Goal: Transaction & Acquisition: Purchase product/service

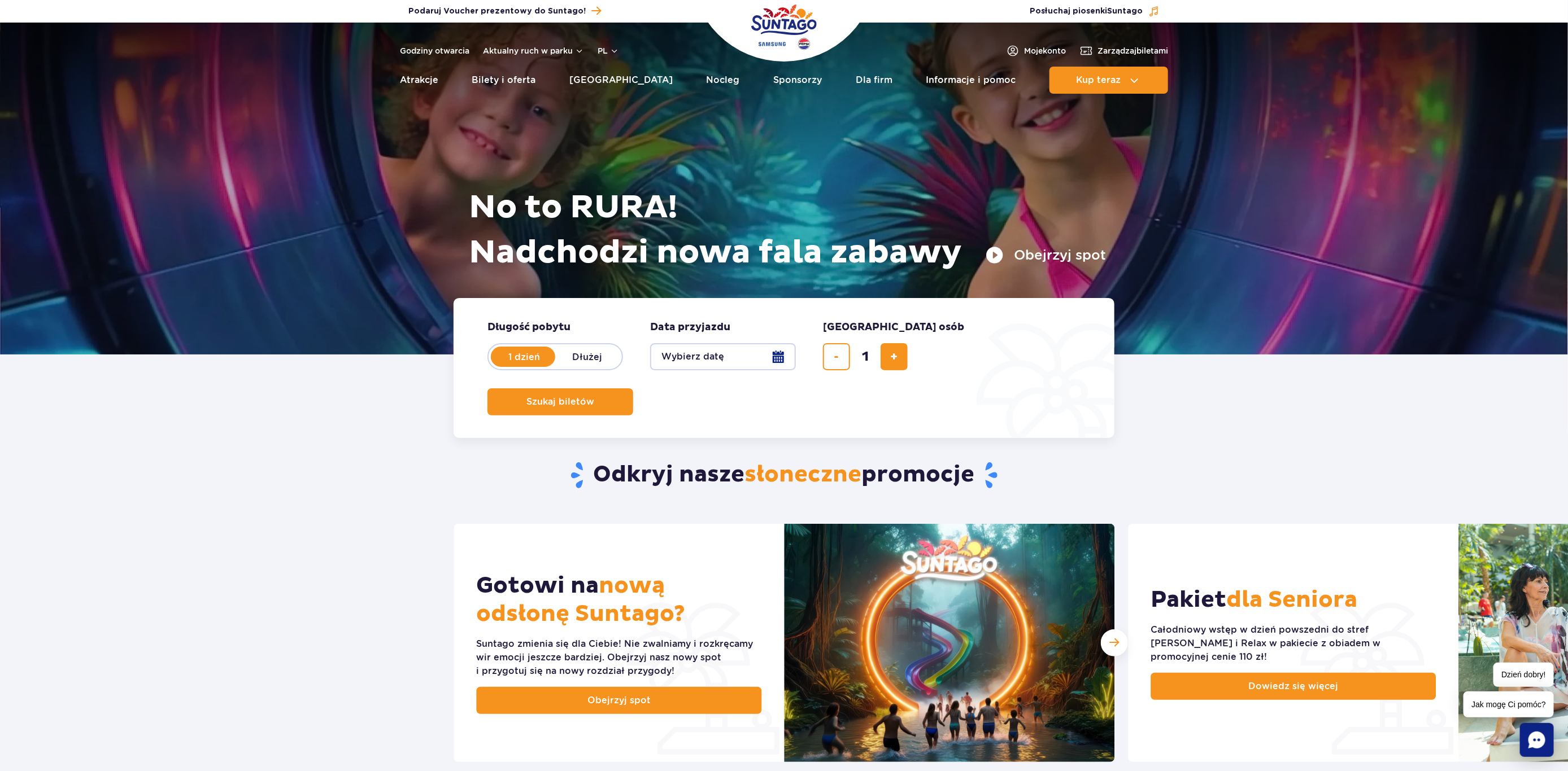
click at [778, 359] on button "Wybierz datę" at bounding box center [723, 357] width 145 height 27
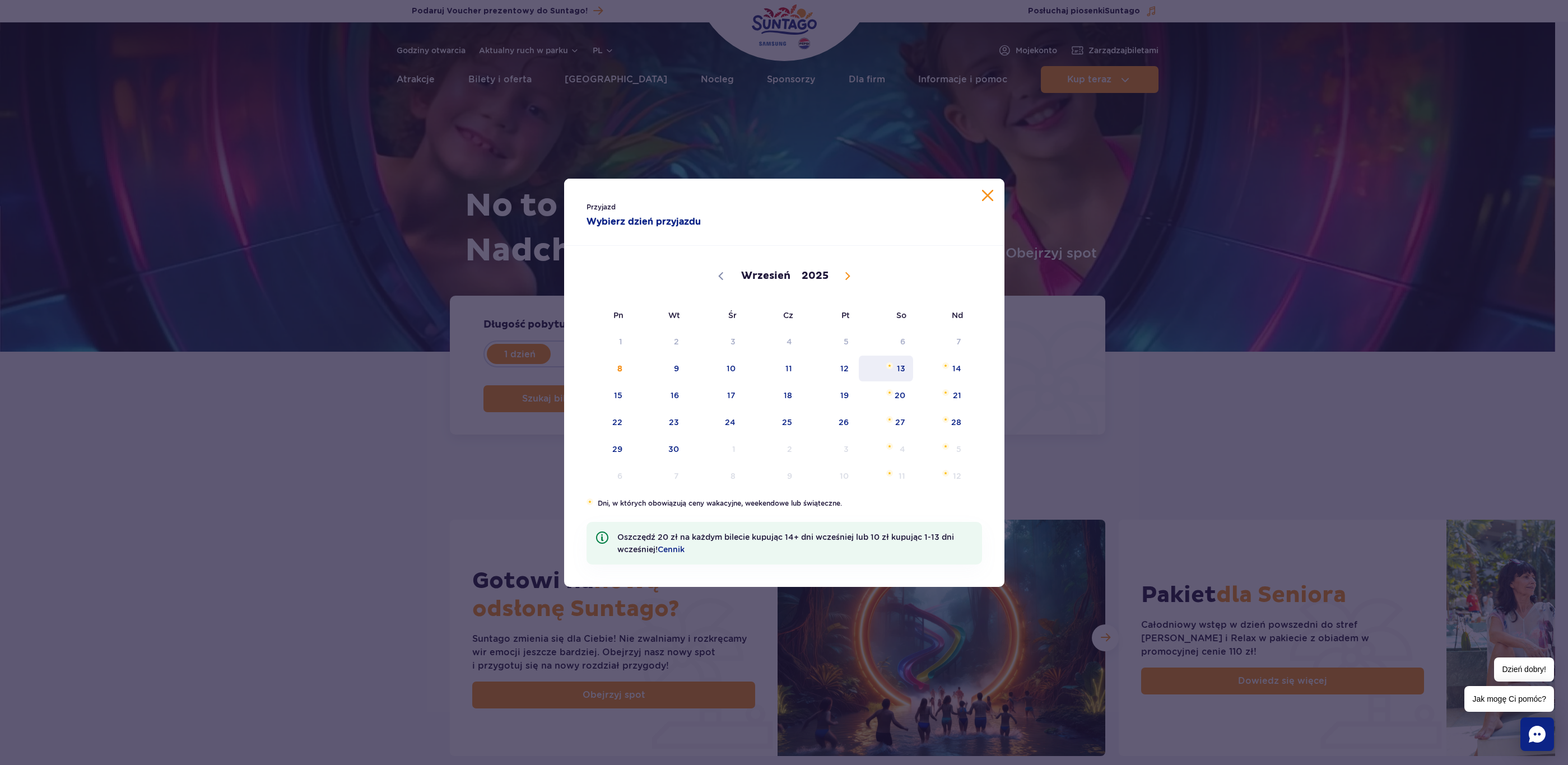
click at [888, 371] on span "13" at bounding box center [886, 368] width 57 height 25
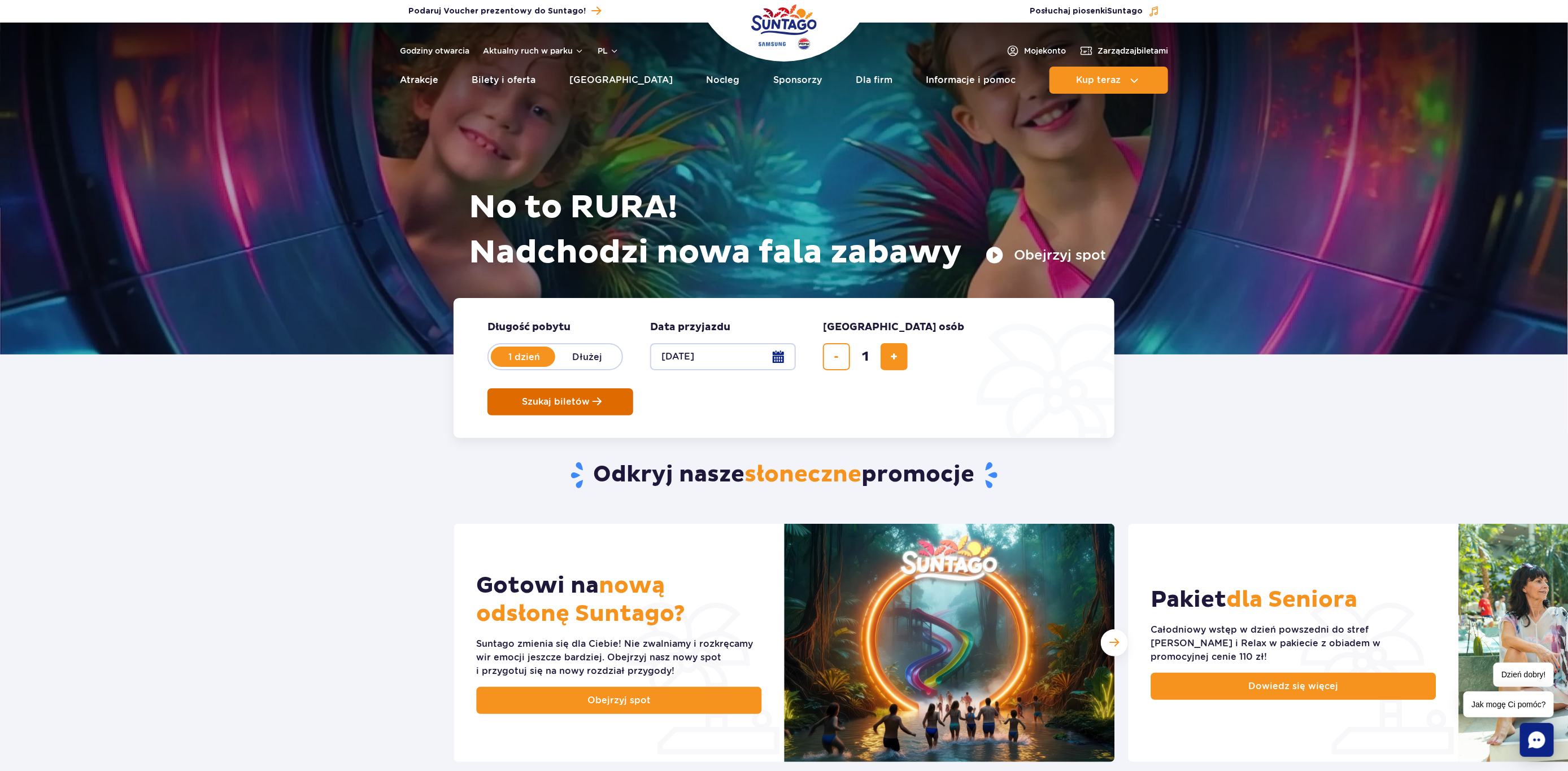
click at [633, 388] on button "Szukaj biletów" at bounding box center [560, 401] width 145 height 27
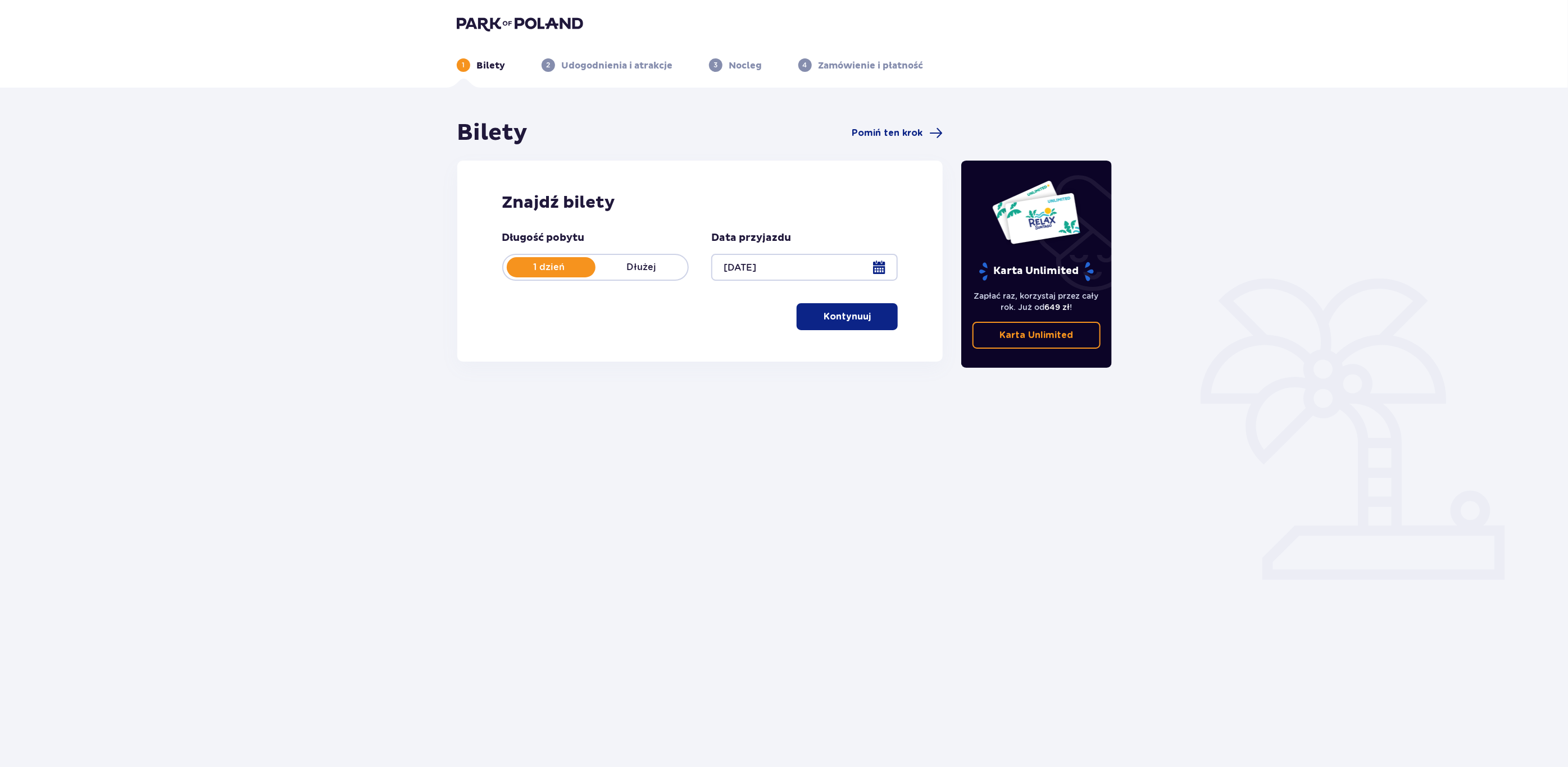
click at [846, 319] on p "Kontynuuj" at bounding box center [847, 317] width 47 height 12
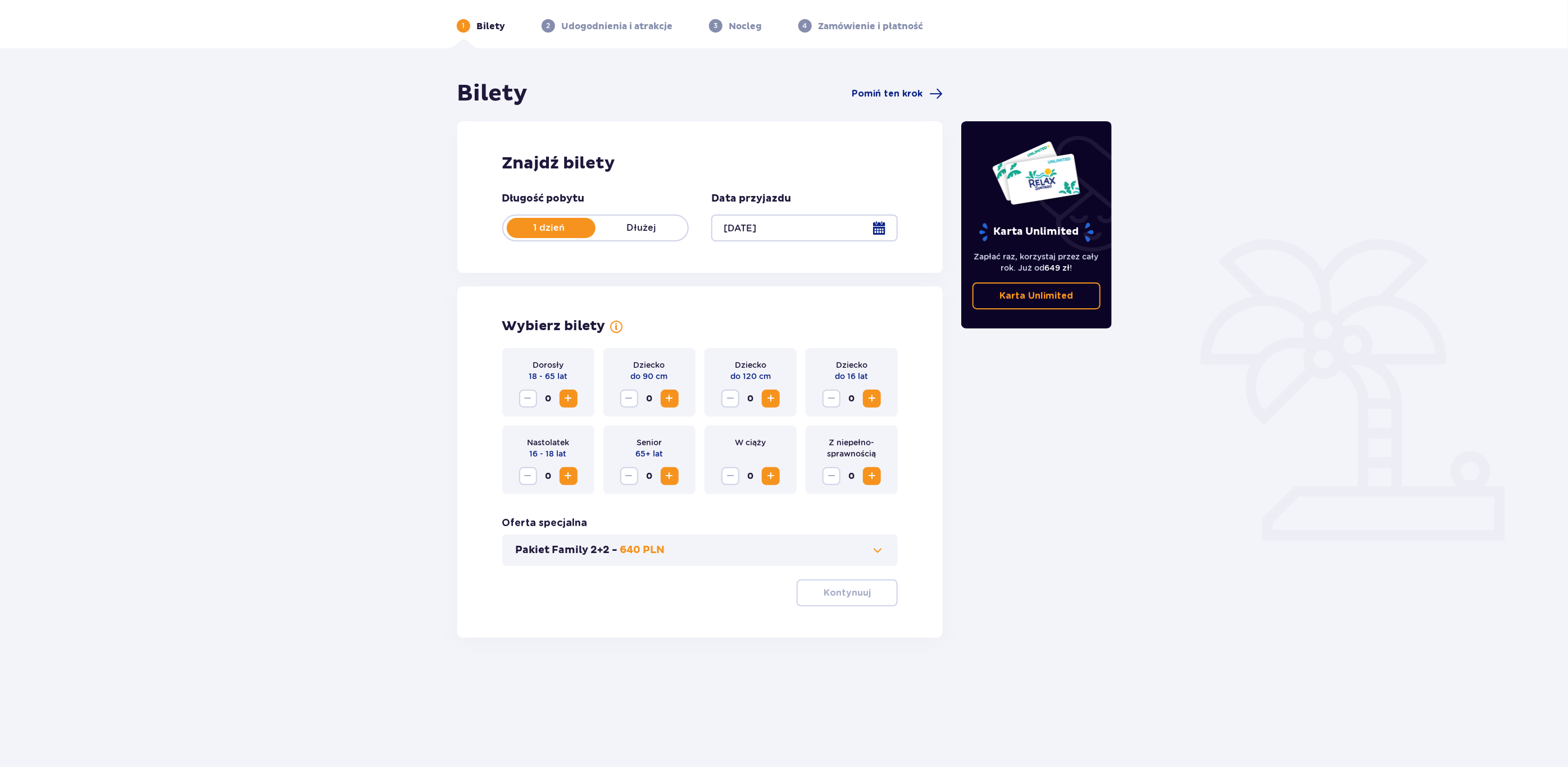
scroll to position [41, 0]
click at [570, 393] on span "Increase" at bounding box center [568, 397] width 14 height 14
click at [845, 594] on p "Kontynuuj" at bounding box center [847, 592] width 47 height 12
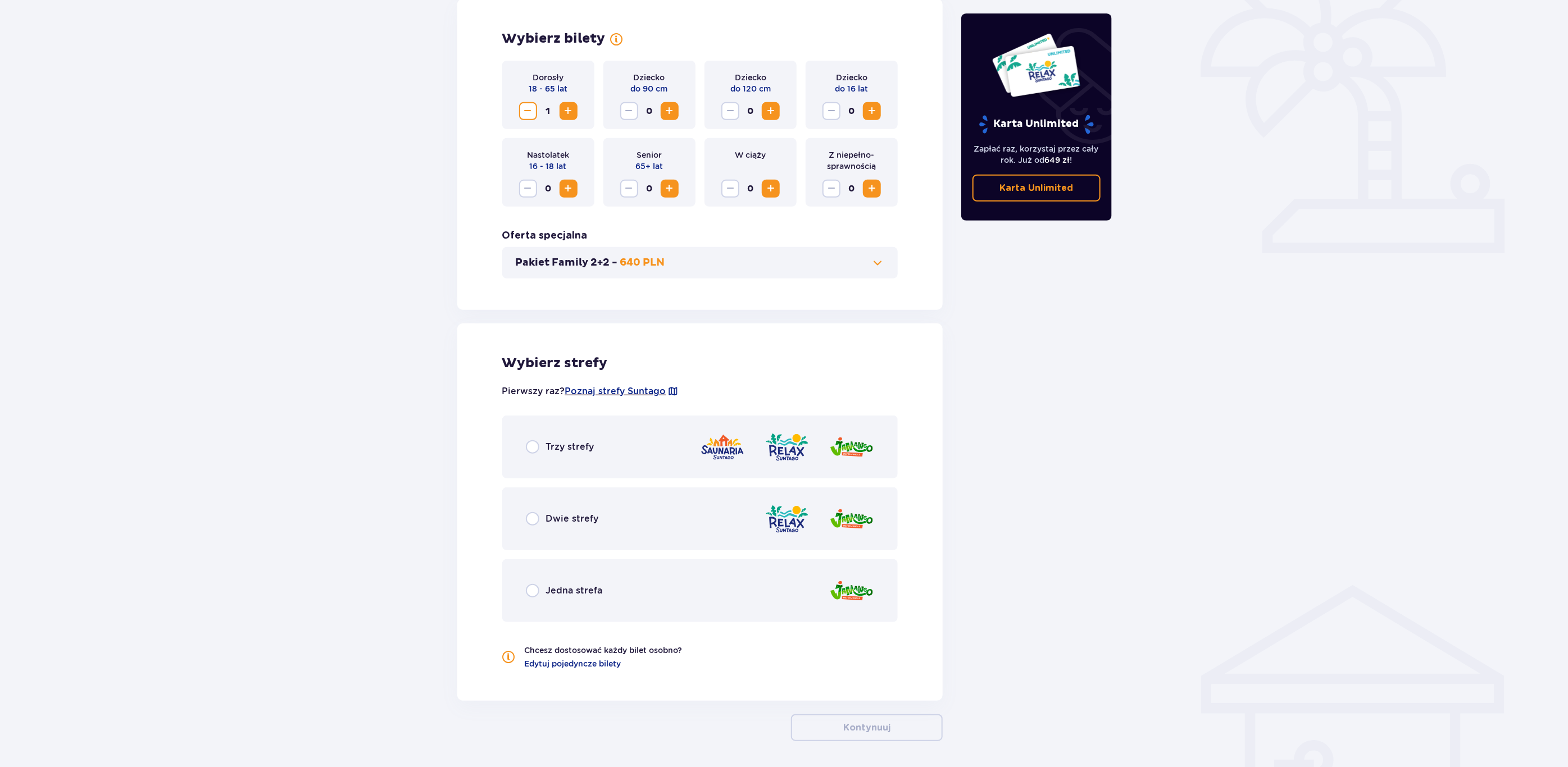
scroll to position [368, 0]
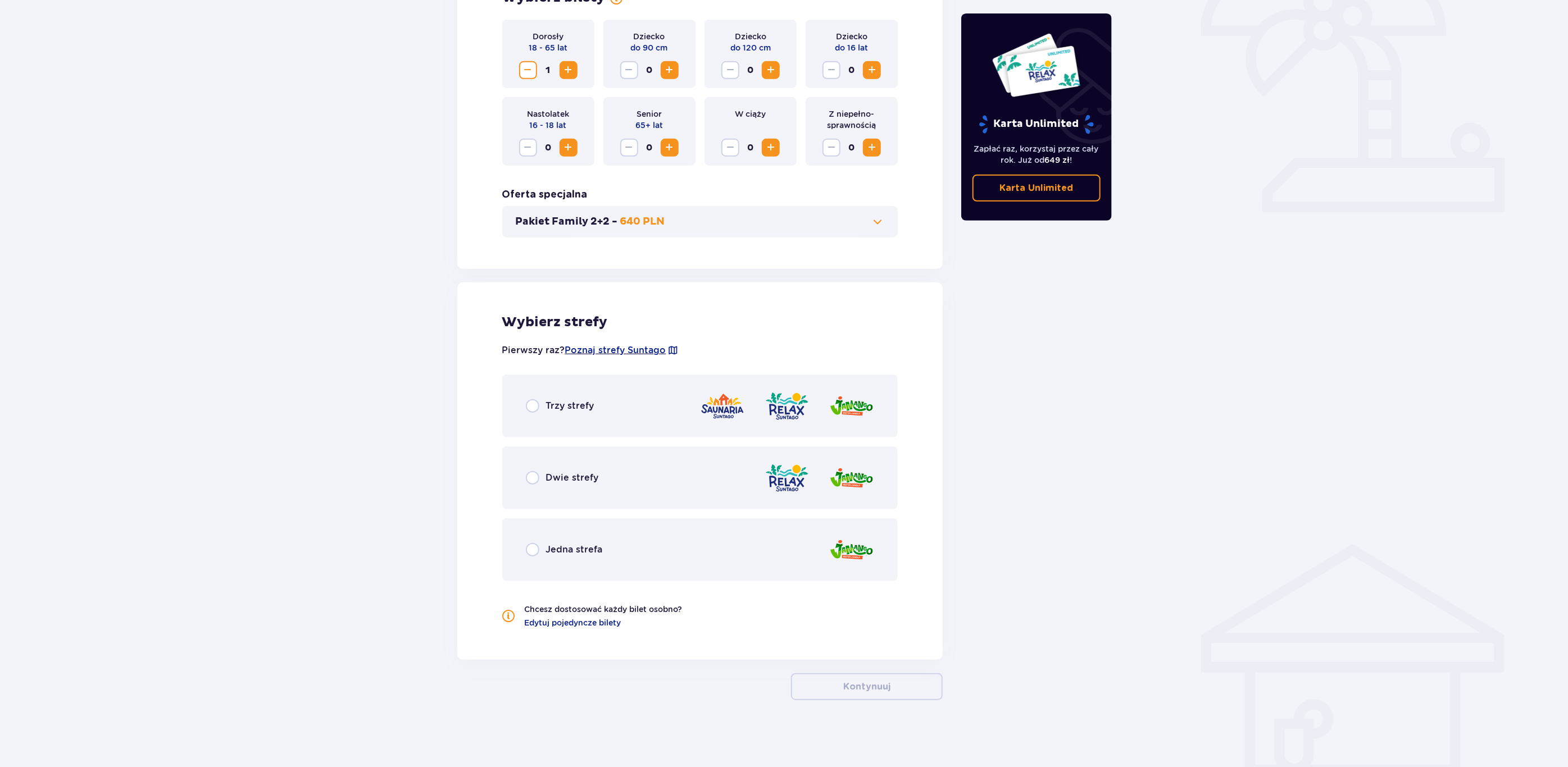
click at [560, 415] on div "Trzy strefy" at bounding box center [700, 406] width 396 height 63
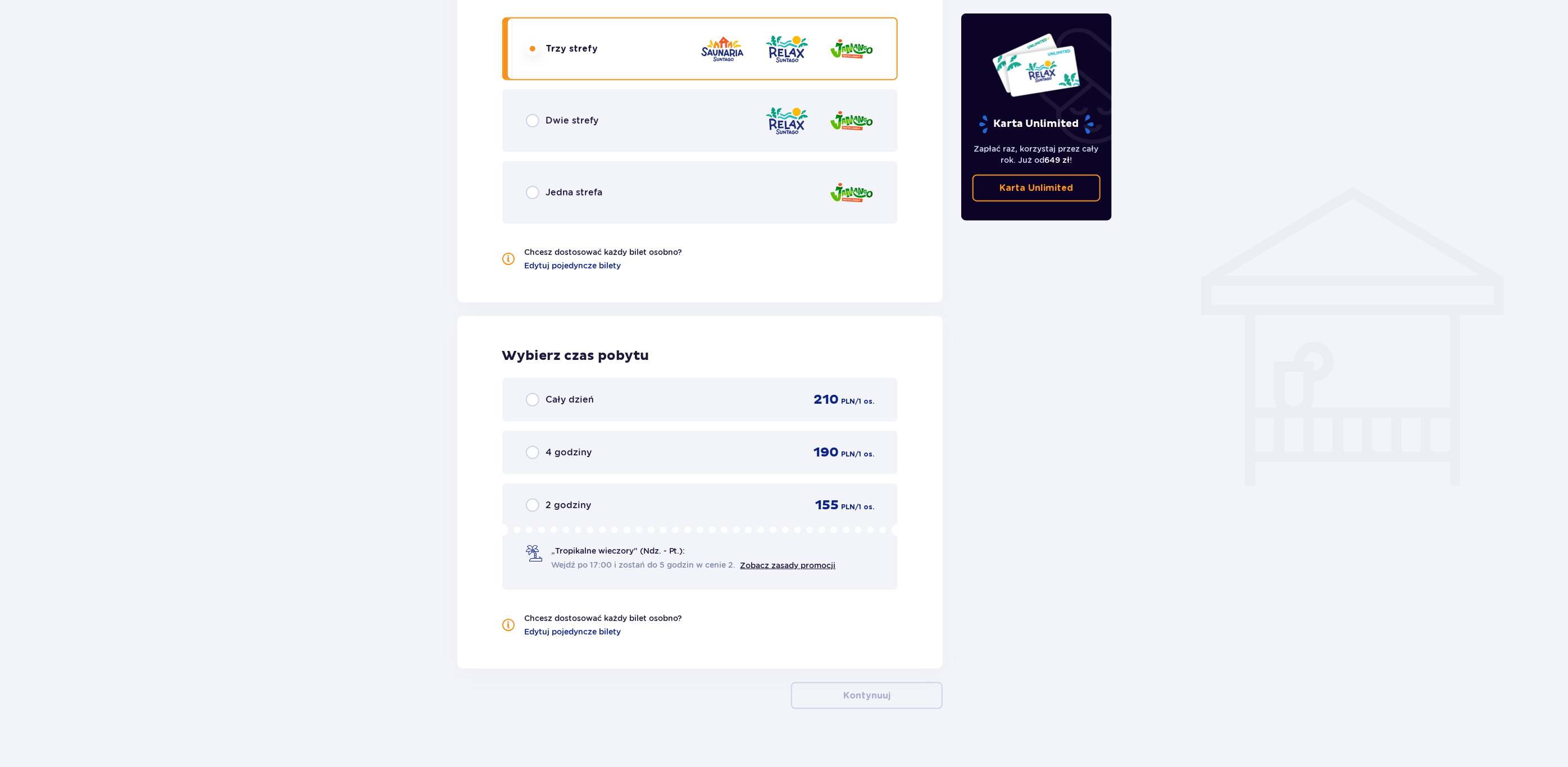
scroll to position [732, 0]
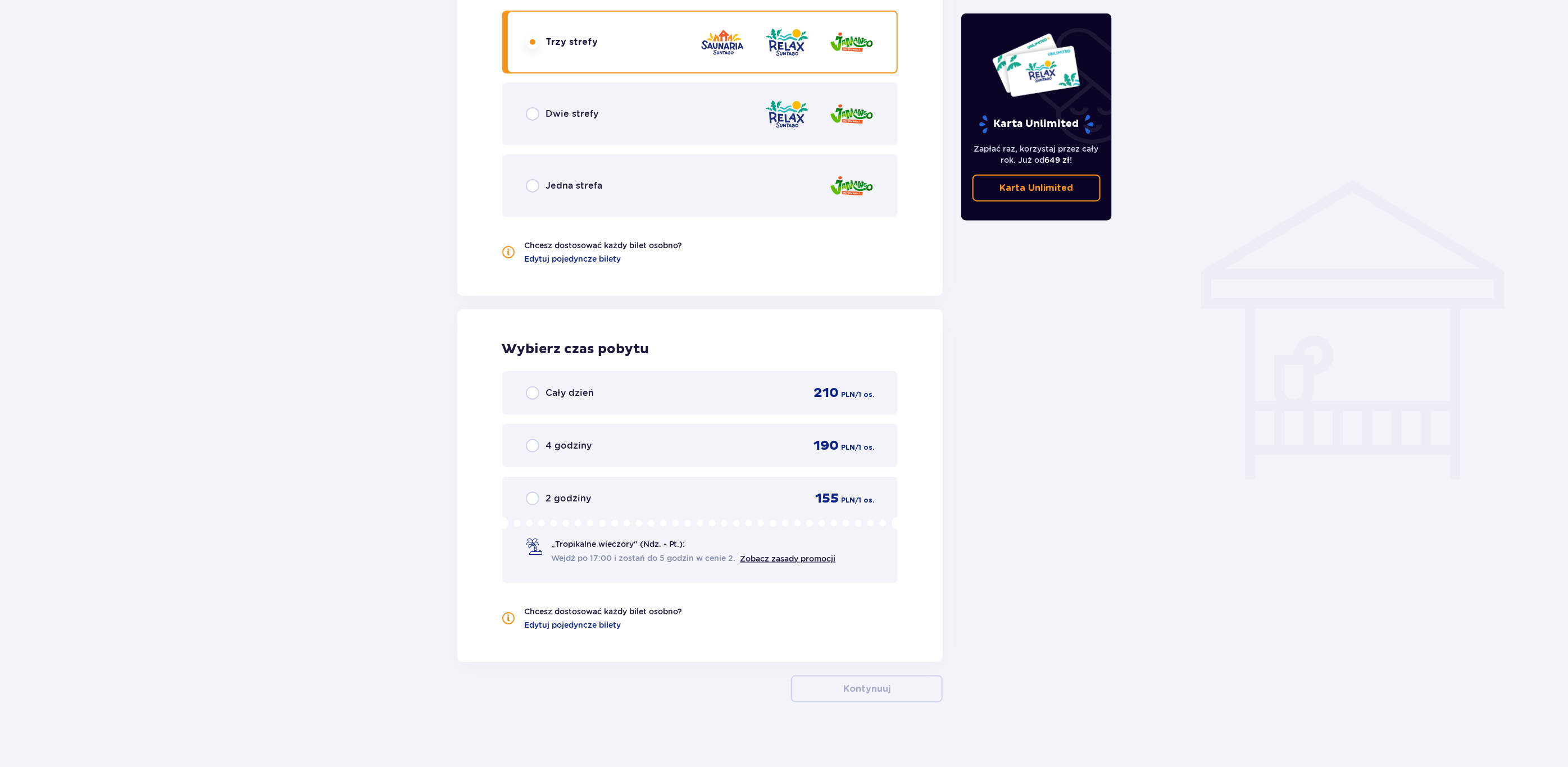
click at [609, 396] on div "Cały dzień 210 PLN / 1 os." at bounding box center [700, 393] width 349 height 17
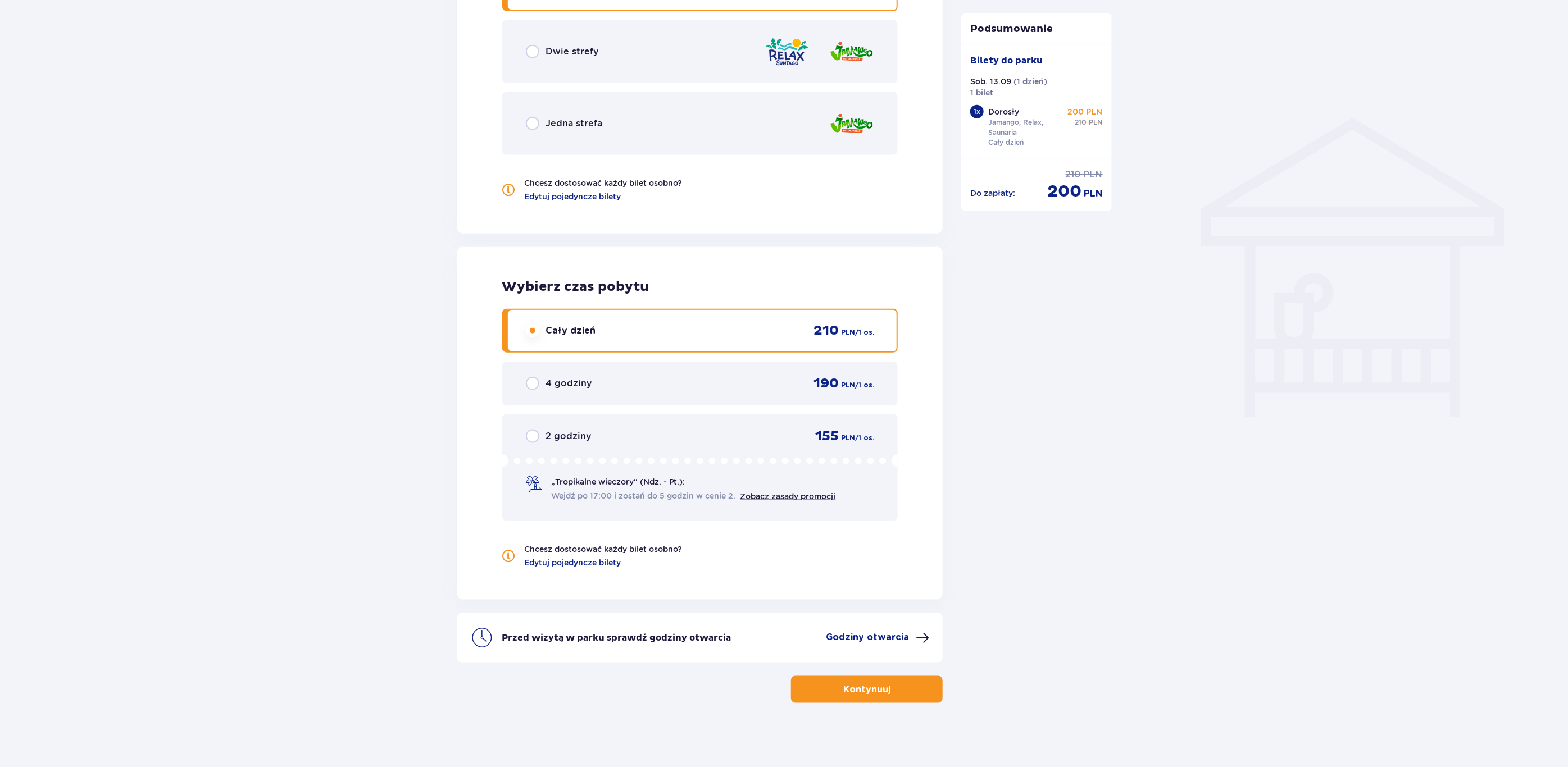
scroll to position [795, 0]
click at [843, 683] on p "Kontynuuj" at bounding box center [867, 688] width 47 height 12
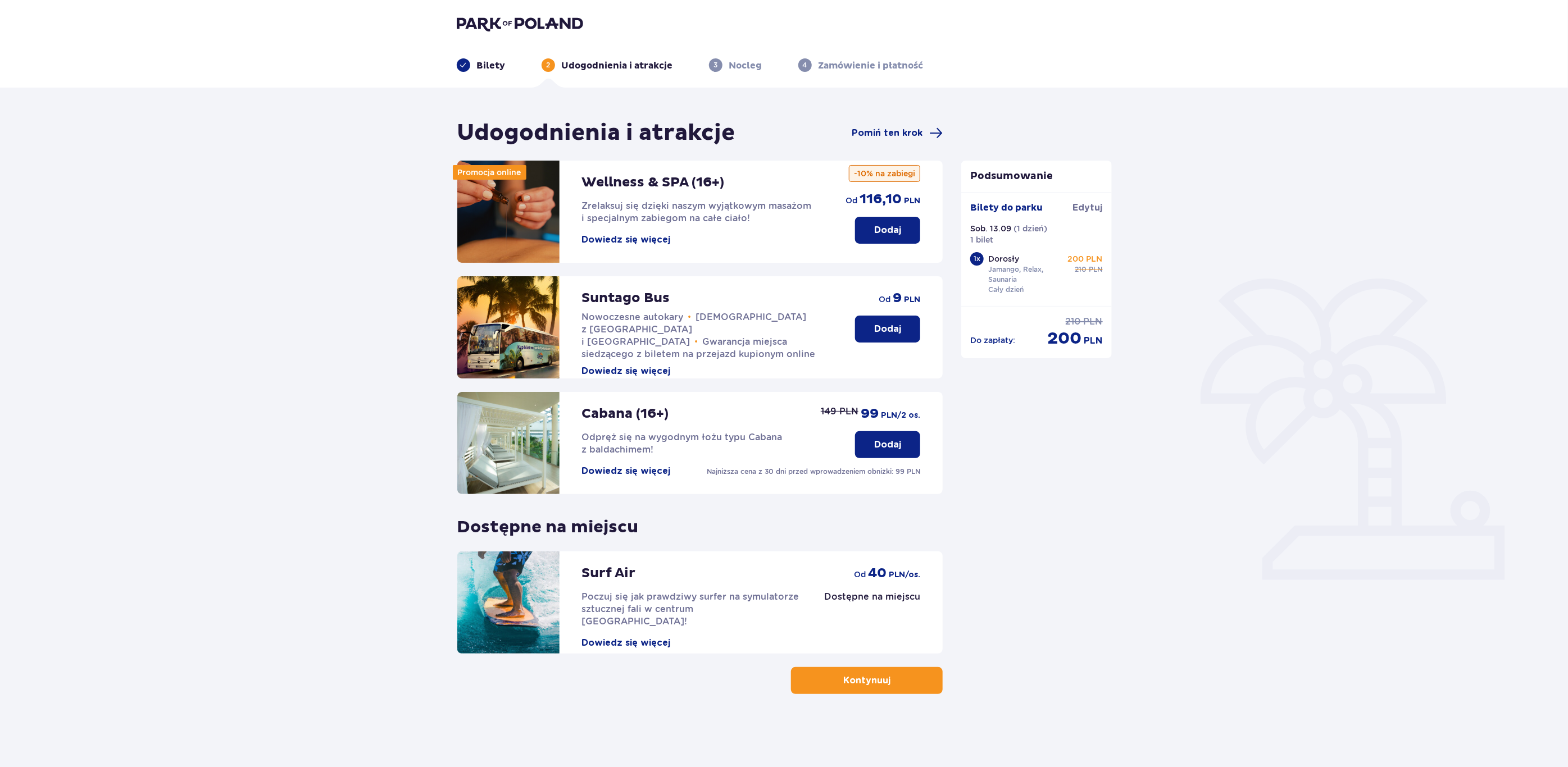
drag, startPoint x: 856, startPoint y: 675, endPoint x: 1101, endPoint y: 593, distance: 258.4
click at [1103, 597] on div "Udogodnienia i atrakcje Pomiń ten krok Promocja online Wellness & SPA (16+) Zre…" at bounding box center [784, 406] width 673 height 575
click at [894, 332] on p "Dodaj" at bounding box center [887, 329] width 27 height 12
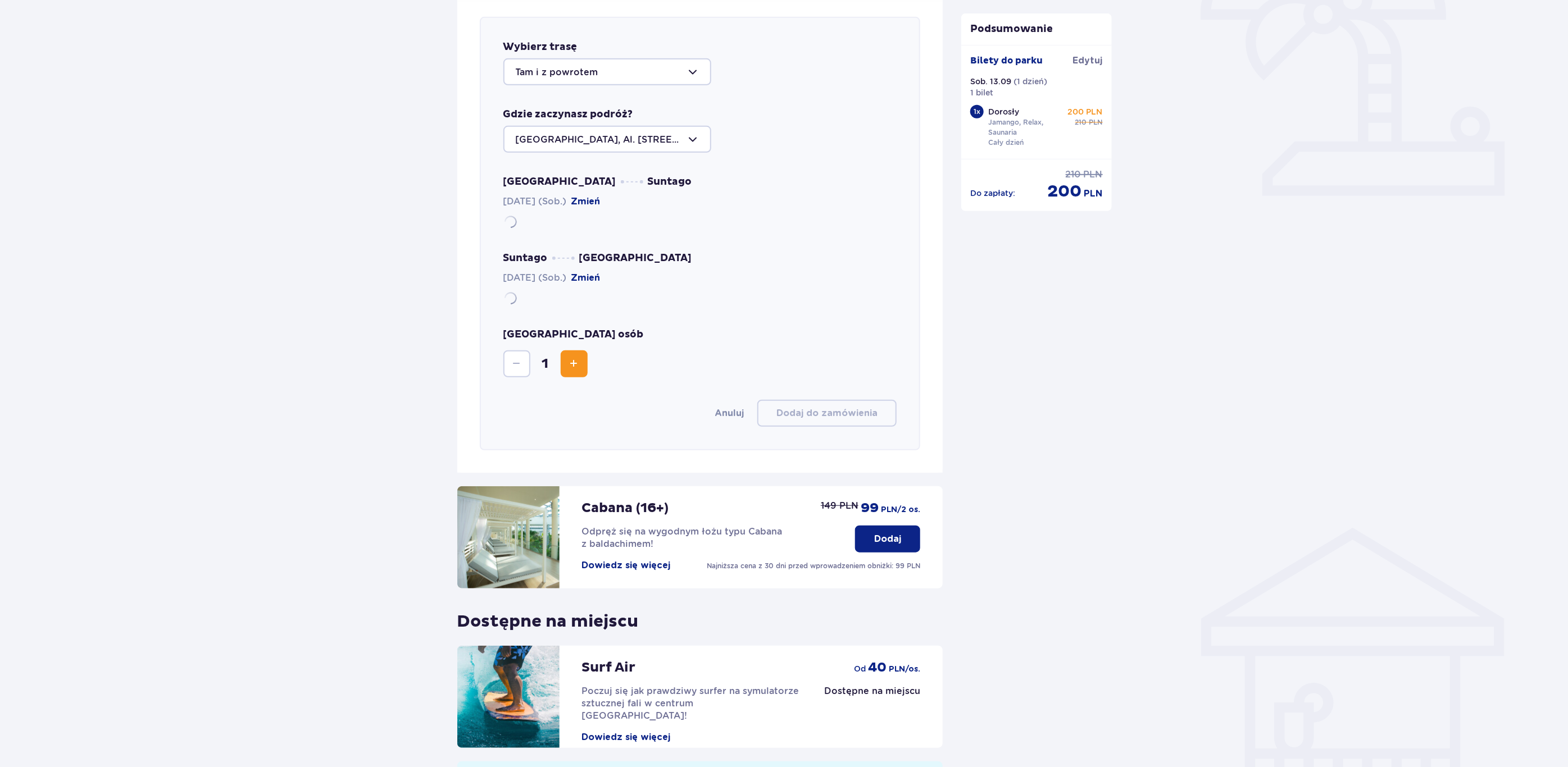
scroll to position [387, 0]
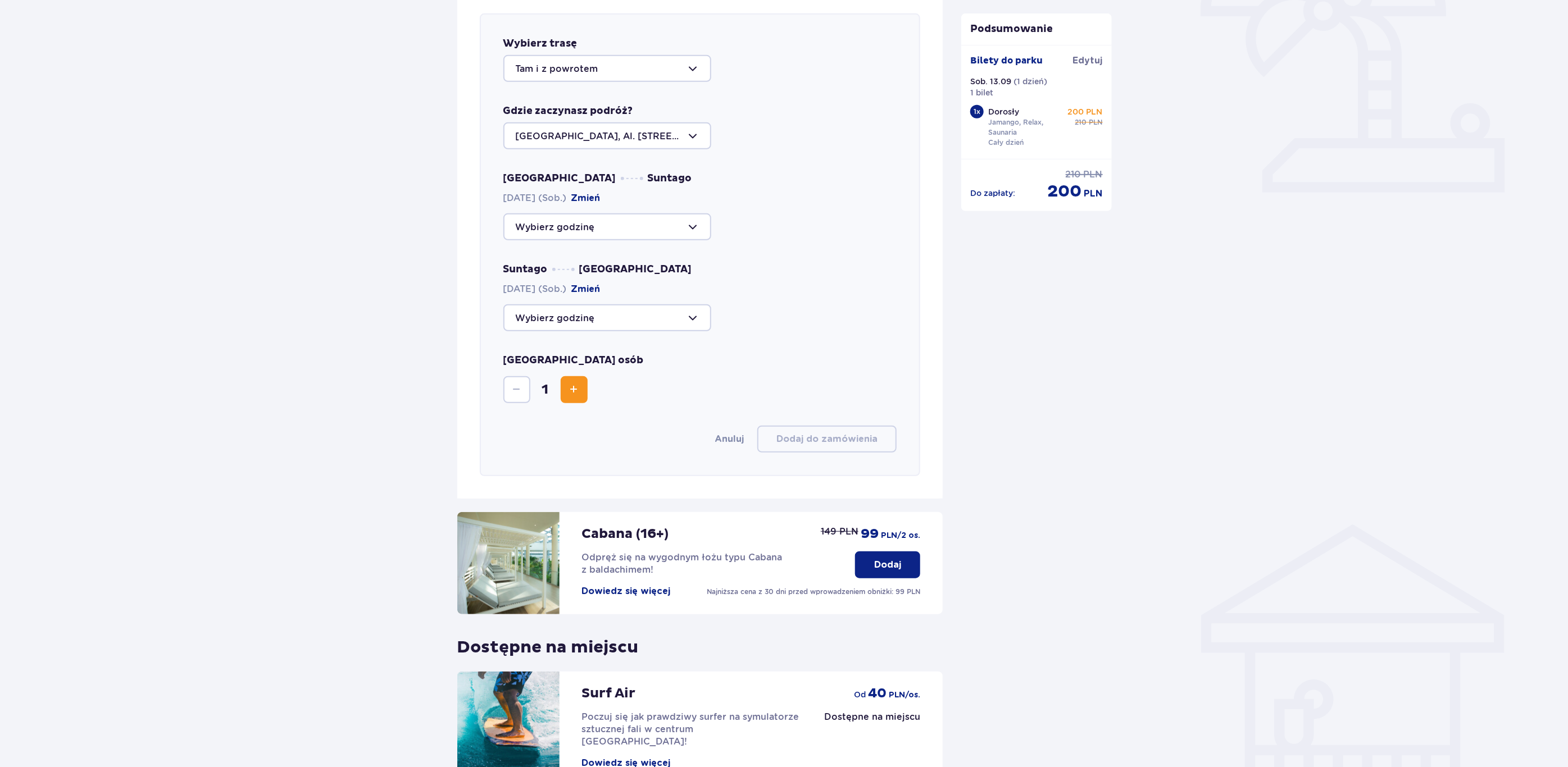
click at [696, 221] on div at bounding box center [608, 226] width 208 height 27
click at [577, 303] on p "Zostało 6 miejsc" at bounding box center [587, 309] width 77 height 12
type input "10:00"
click at [1290, 459] on div "Udogodnienia i atrakcje Pomiń ten krok Promocja online Wellness & SPA (16+) Zre…" at bounding box center [784, 313] width 1568 height 1226
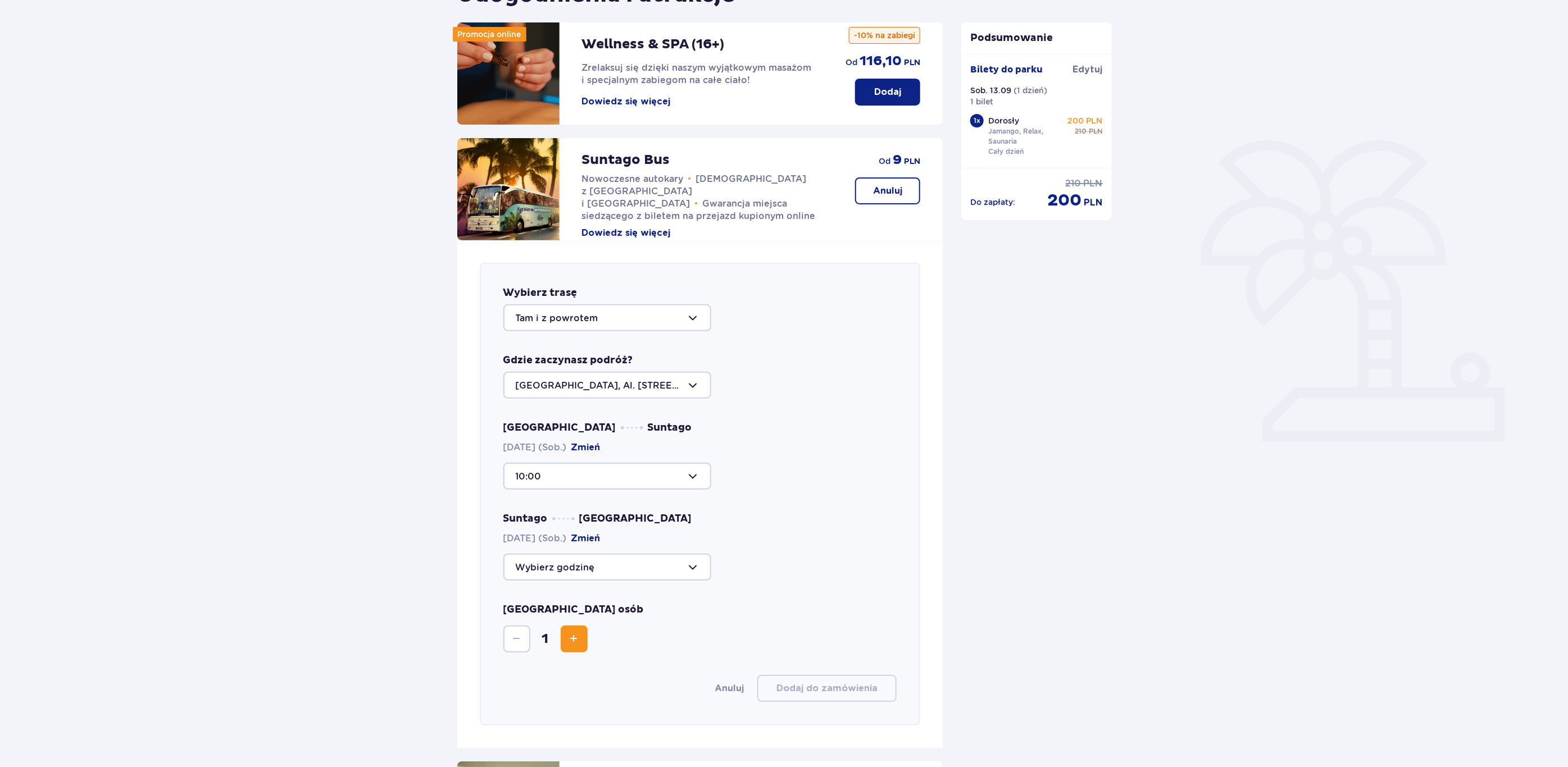
scroll to position [135, 0]
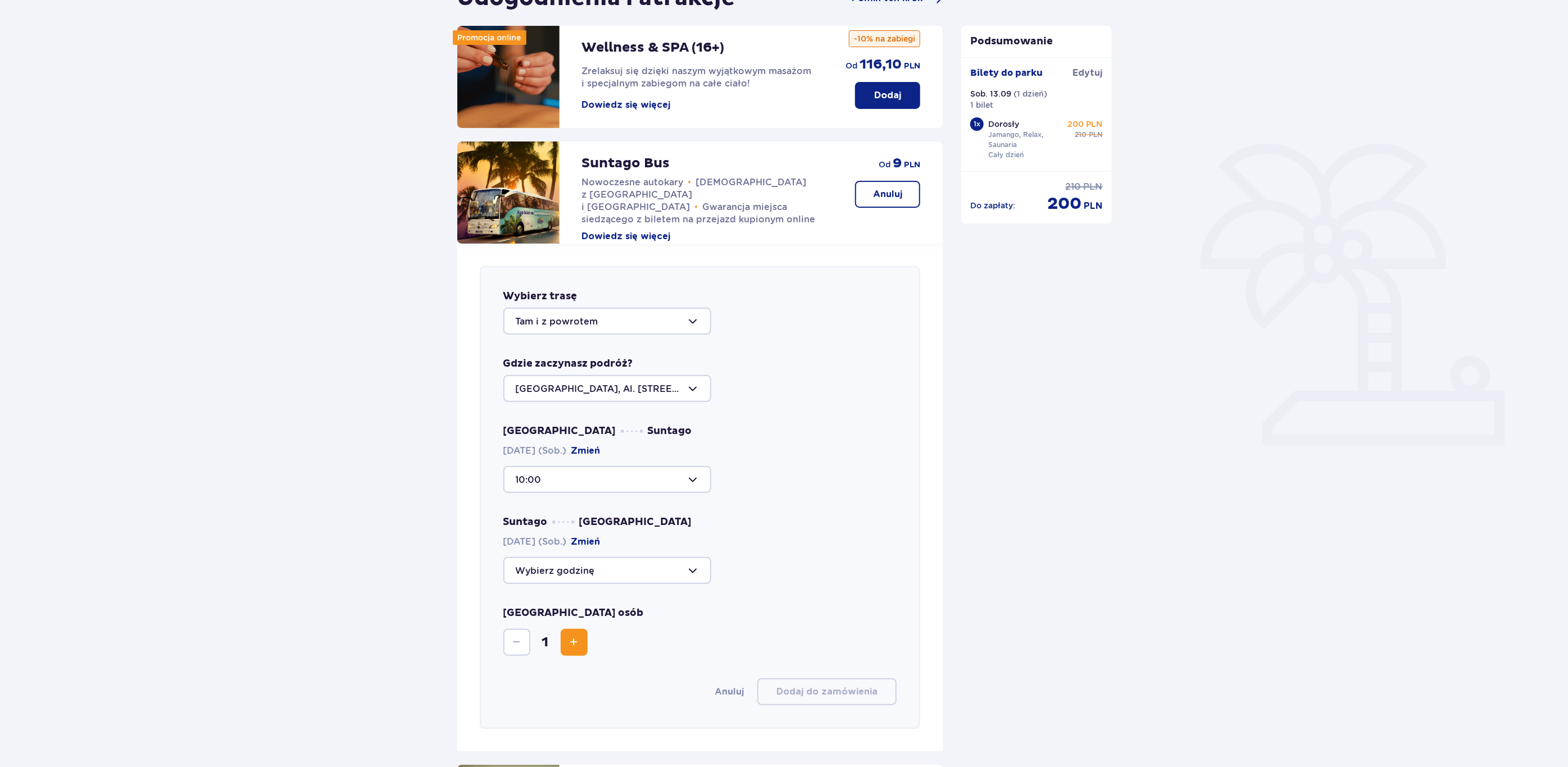
click at [675, 573] on div at bounding box center [608, 570] width 208 height 27
click at [574, 631] on p "Zostało 35 miejsc" at bounding box center [590, 633] width 81 height 12
click at [646, 562] on div at bounding box center [608, 570] width 208 height 27
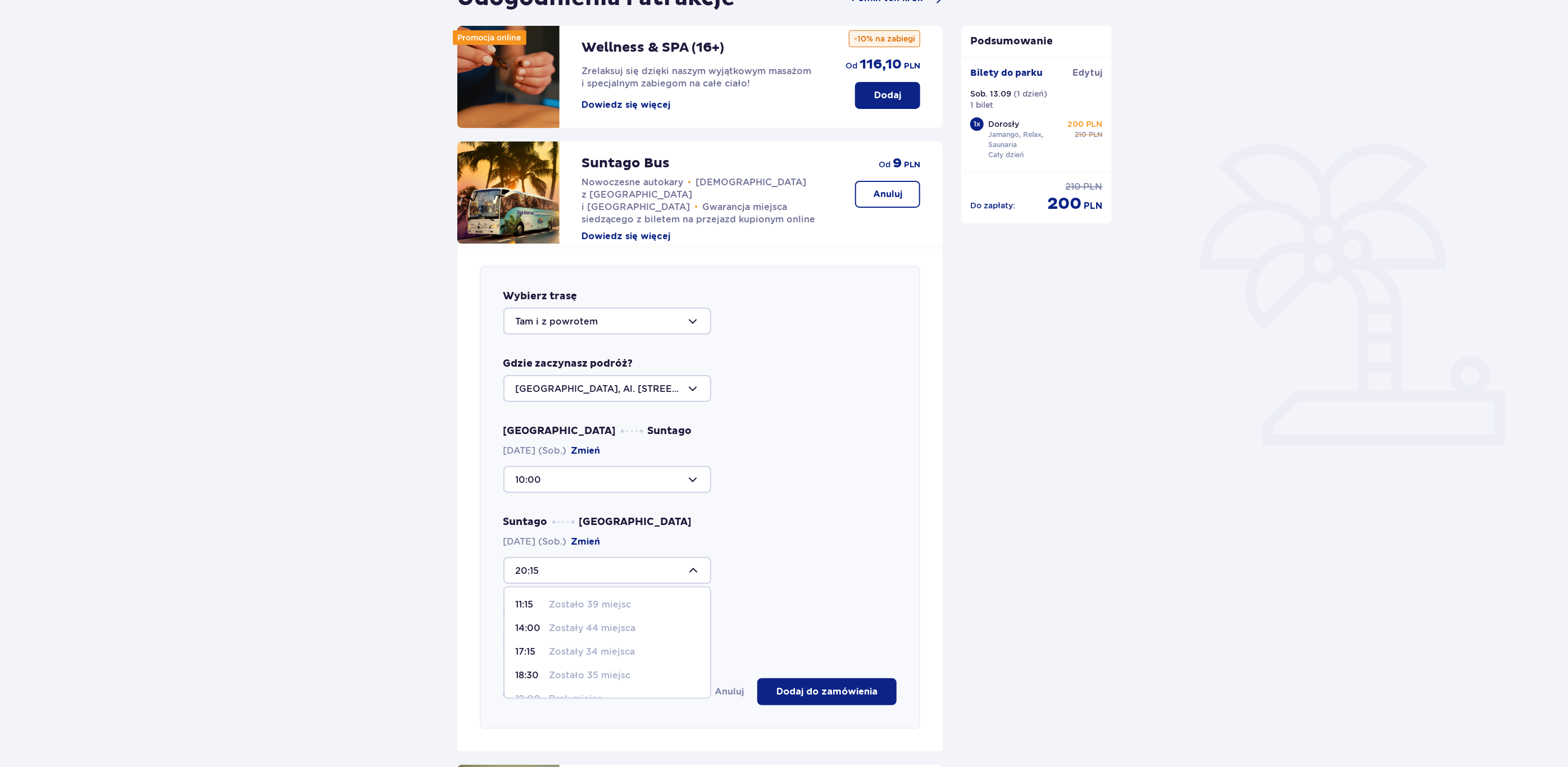
click at [765, 546] on div "Suntago Warszawa 13.09.2025 (Sob.) Zmień 20:15 11:15 Zostało 39 miejsc 14:00 Zo…" at bounding box center [701, 550] width 394 height 69
click at [644, 475] on div at bounding box center [608, 479] width 208 height 27
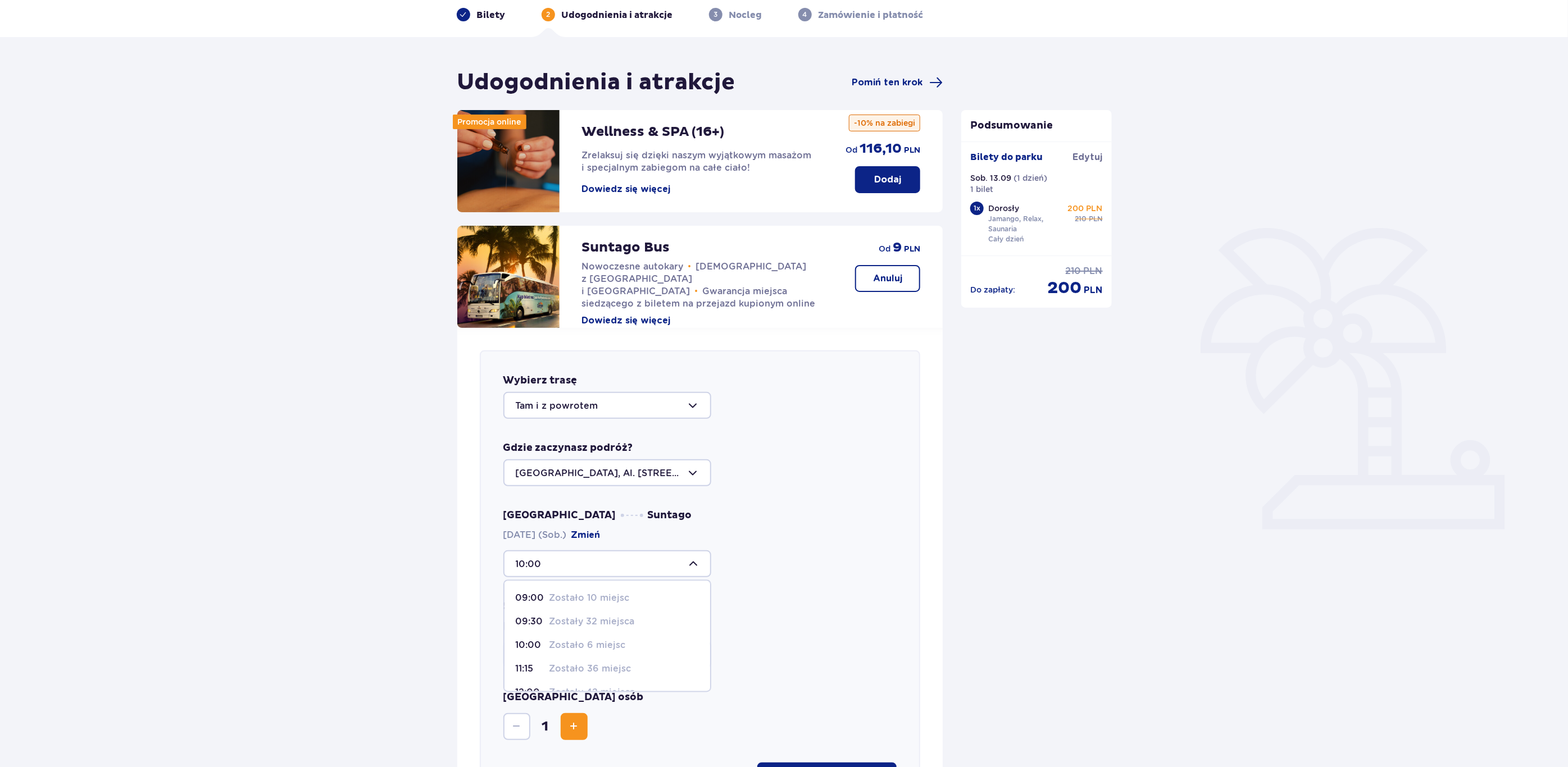
click at [780, 584] on div "Warszawa Suntago 13.09.2025 (Sob.) Zmień 10:00 09:00 Zostało 10 miejsc 09:30 Zo…" at bounding box center [701, 589] width 394 height 160
click at [686, 658] on div at bounding box center [608, 654] width 208 height 27
click at [756, 561] on div "10:00" at bounding box center [701, 563] width 394 height 27
click at [626, 643] on div at bounding box center [608, 654] width 208 height 27
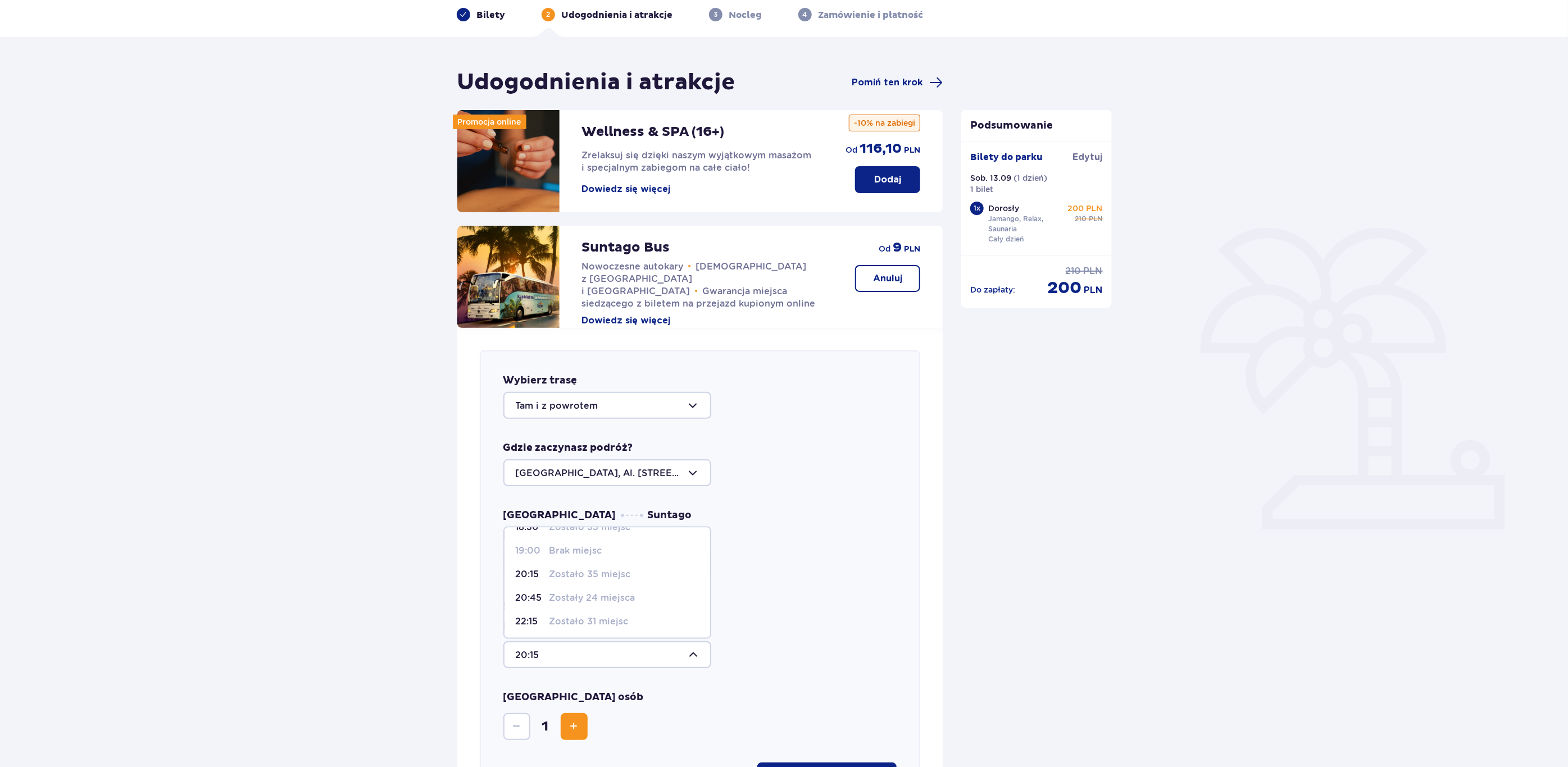
scroll to position [89, 0]
click at [596, 598] on p "Zostały 24 miejsca" at bounding box center [592, 598] width 86 height 12
type input "20:45"
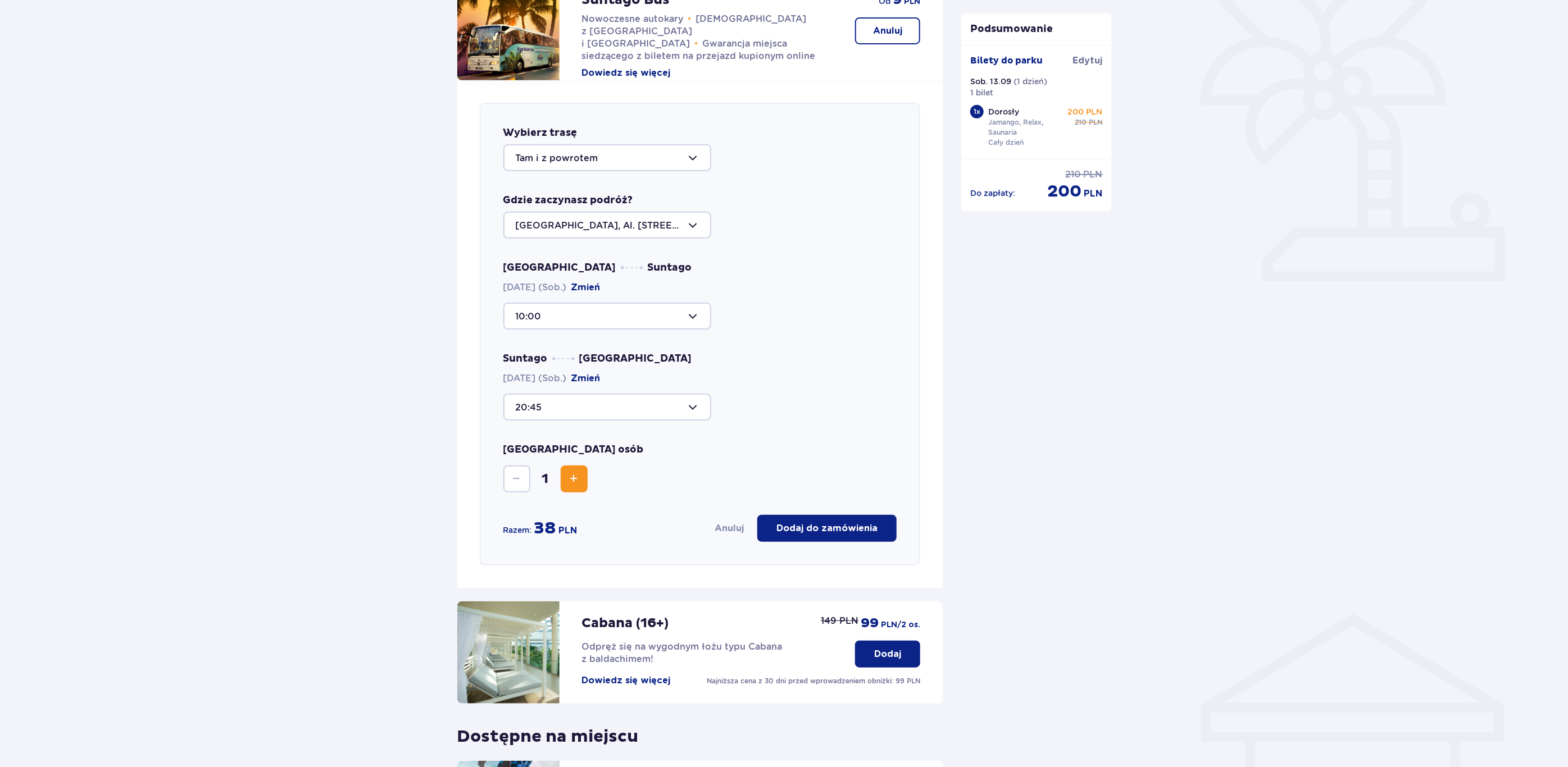
scroll to position [303, 0]
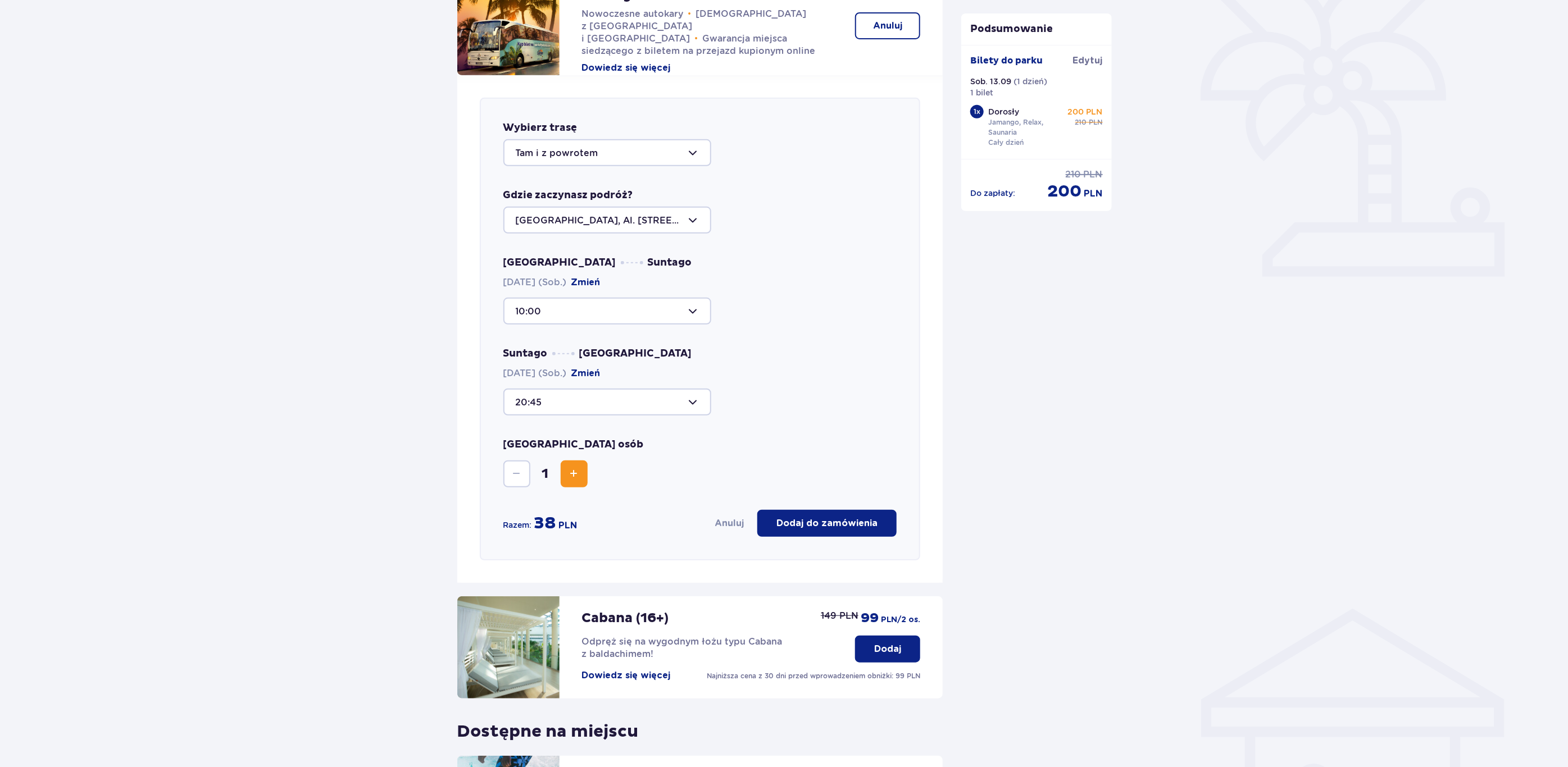
click at [857, 519] on p "Dodaj do zamówienia" at bounding box center [827, 523] width 101 height 12
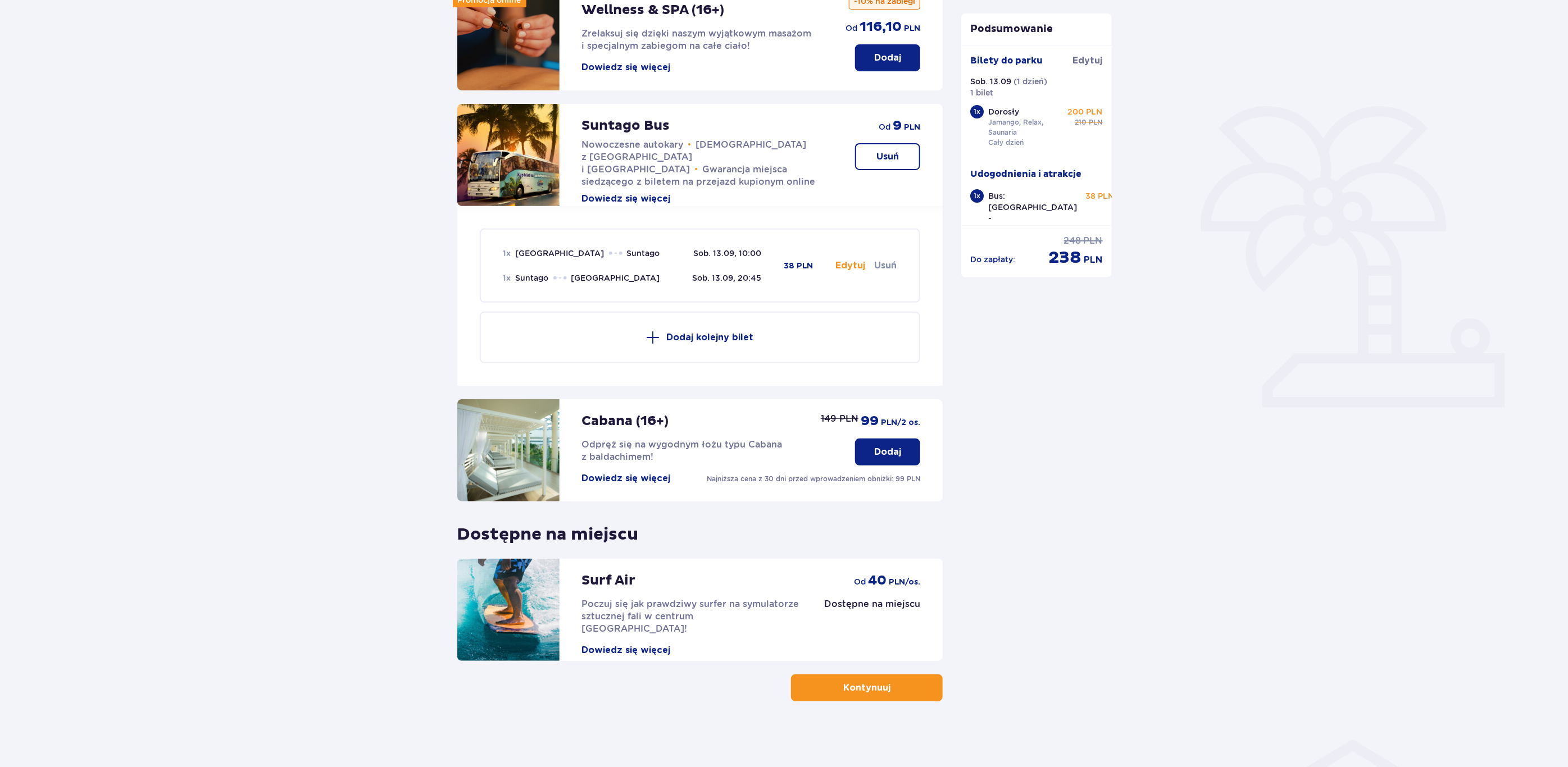
click at [905, 691] on button "Kontynuuj" at bounding box center [867, 688] width 152 height 27
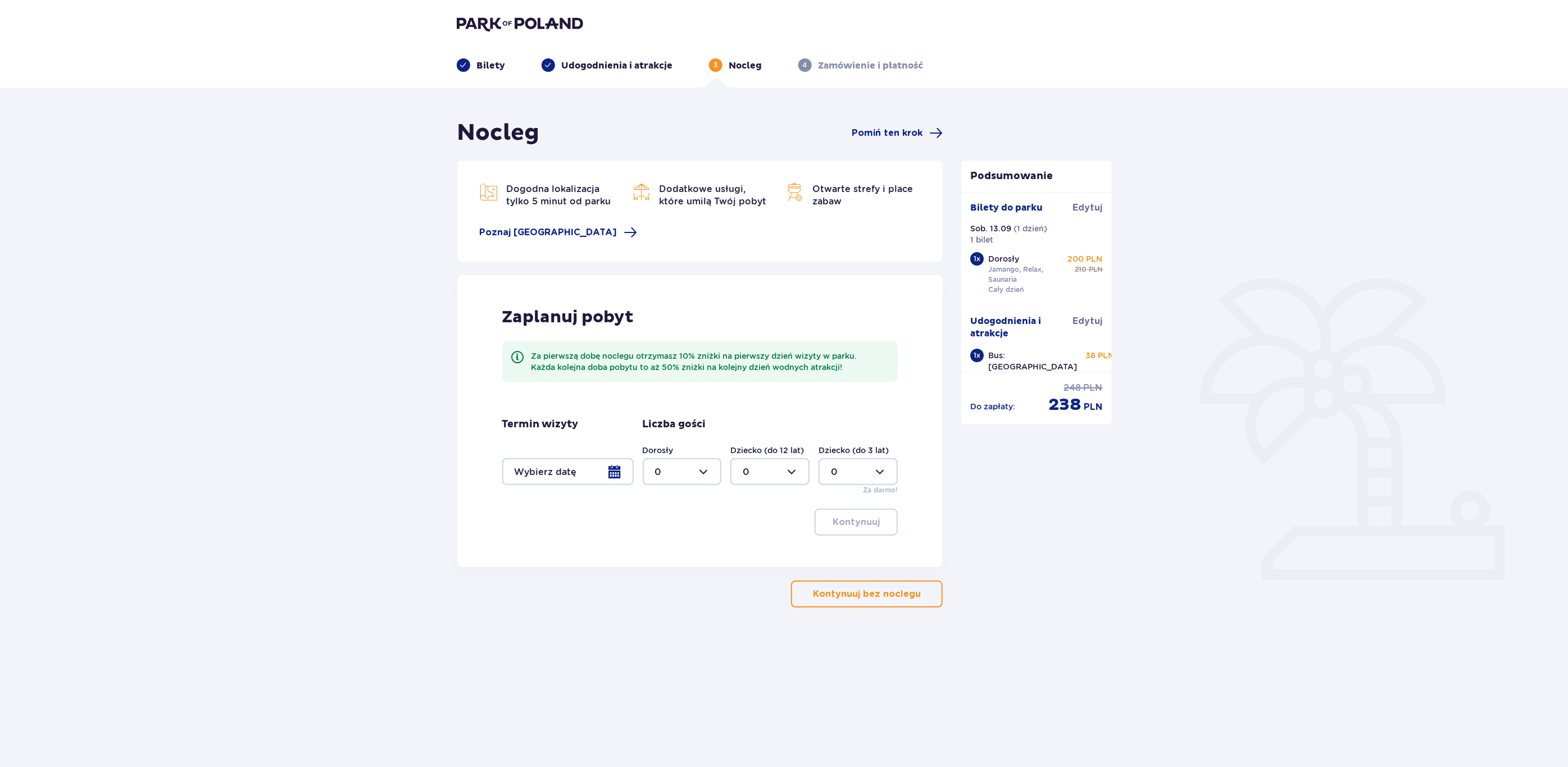
click at [877, 588] on p "Kontynuuj bez noclegu" at bounding box center [867, 594] width 108 height 12
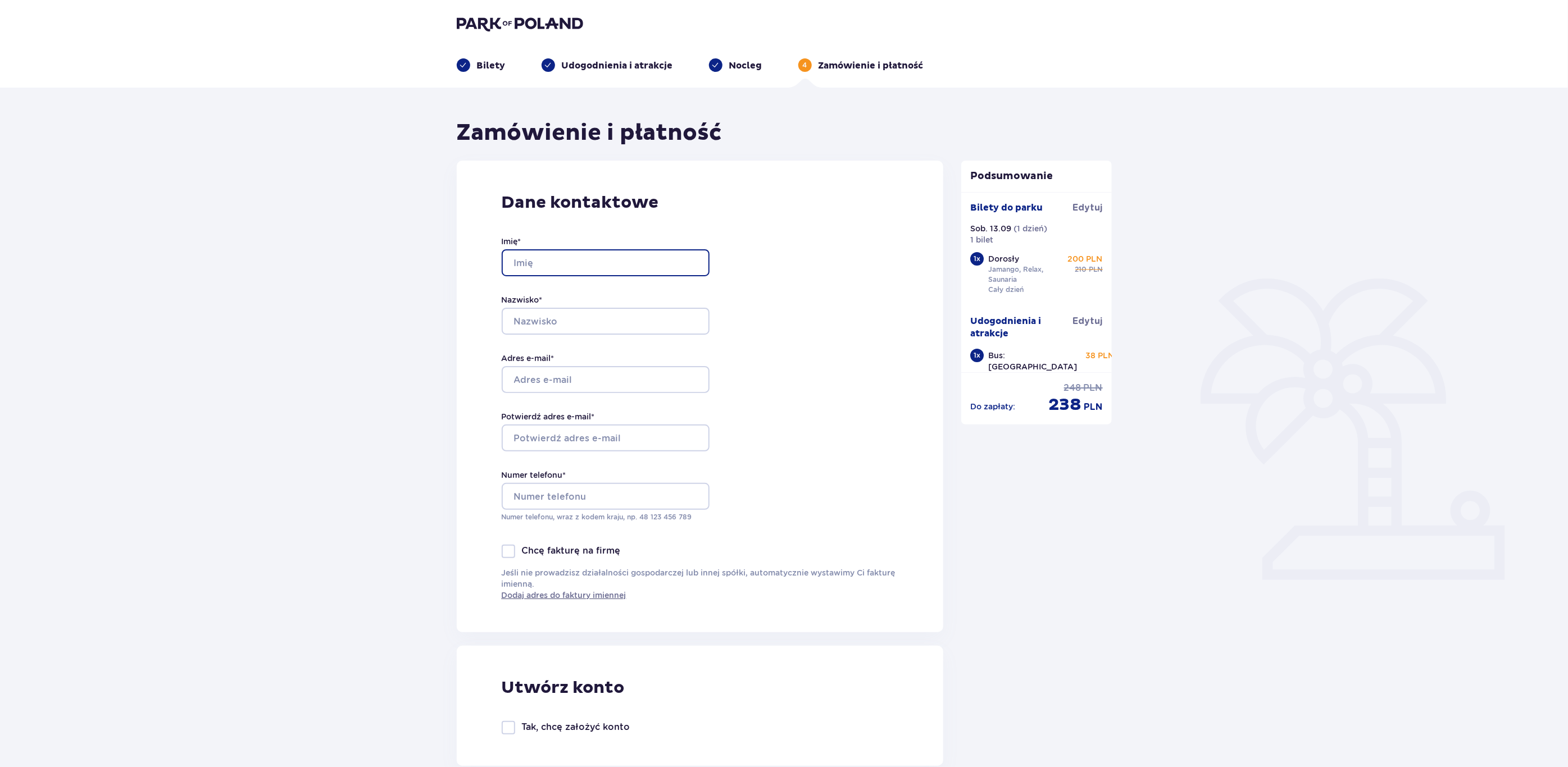
click at [549, 258] on input "Imię *" at bounding box center [606, 262] width 208 height 27
type input "Adam"
type input "Witkowski"
type input "witkowskiadam@o2.pll"
type input "[EMAIL_ADDRESS][DOMAIN_NAME]"
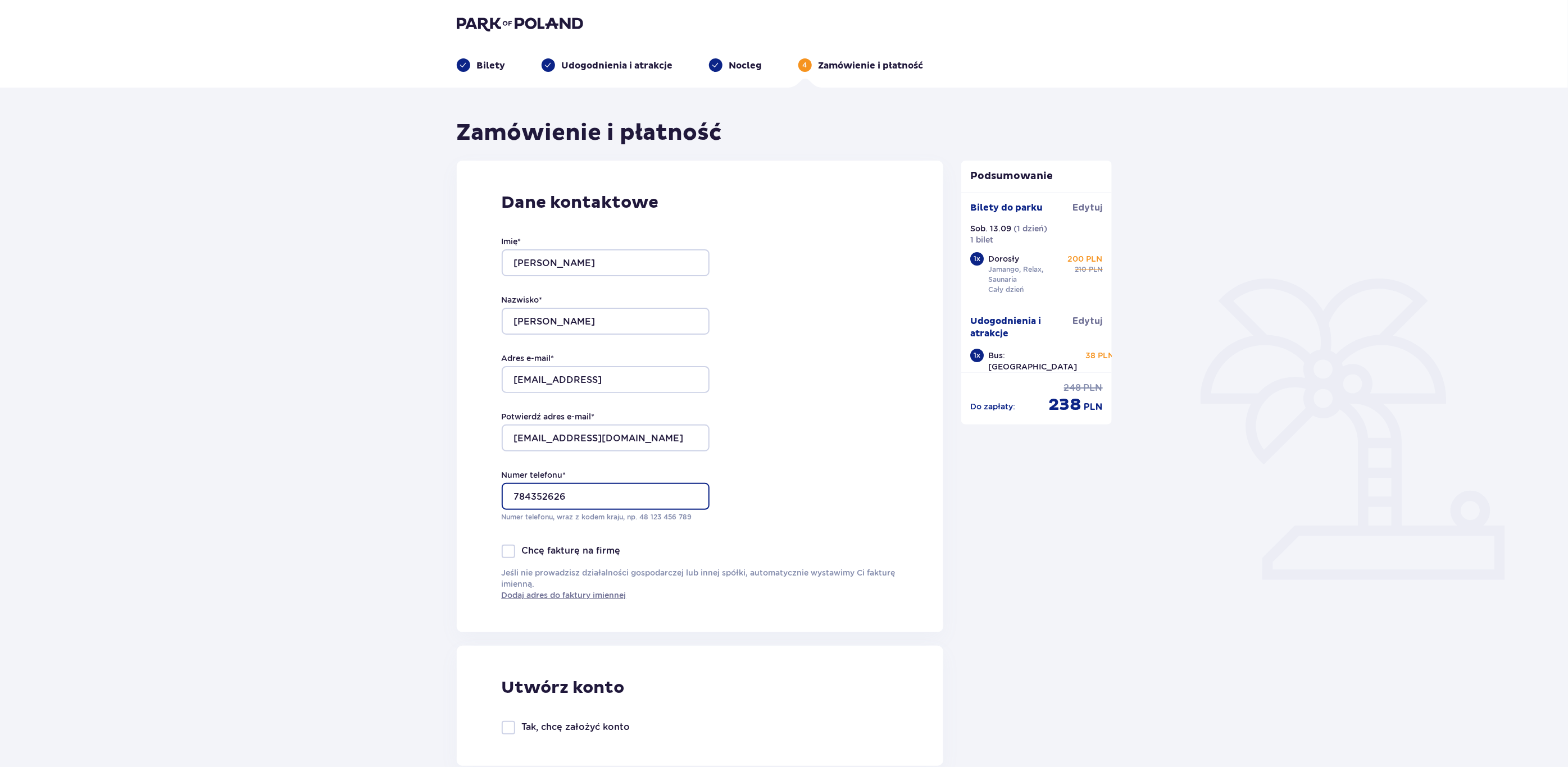
type input "784352626"
click at [521, 17] on img at bounding box center [520, 24] width 126 height 16
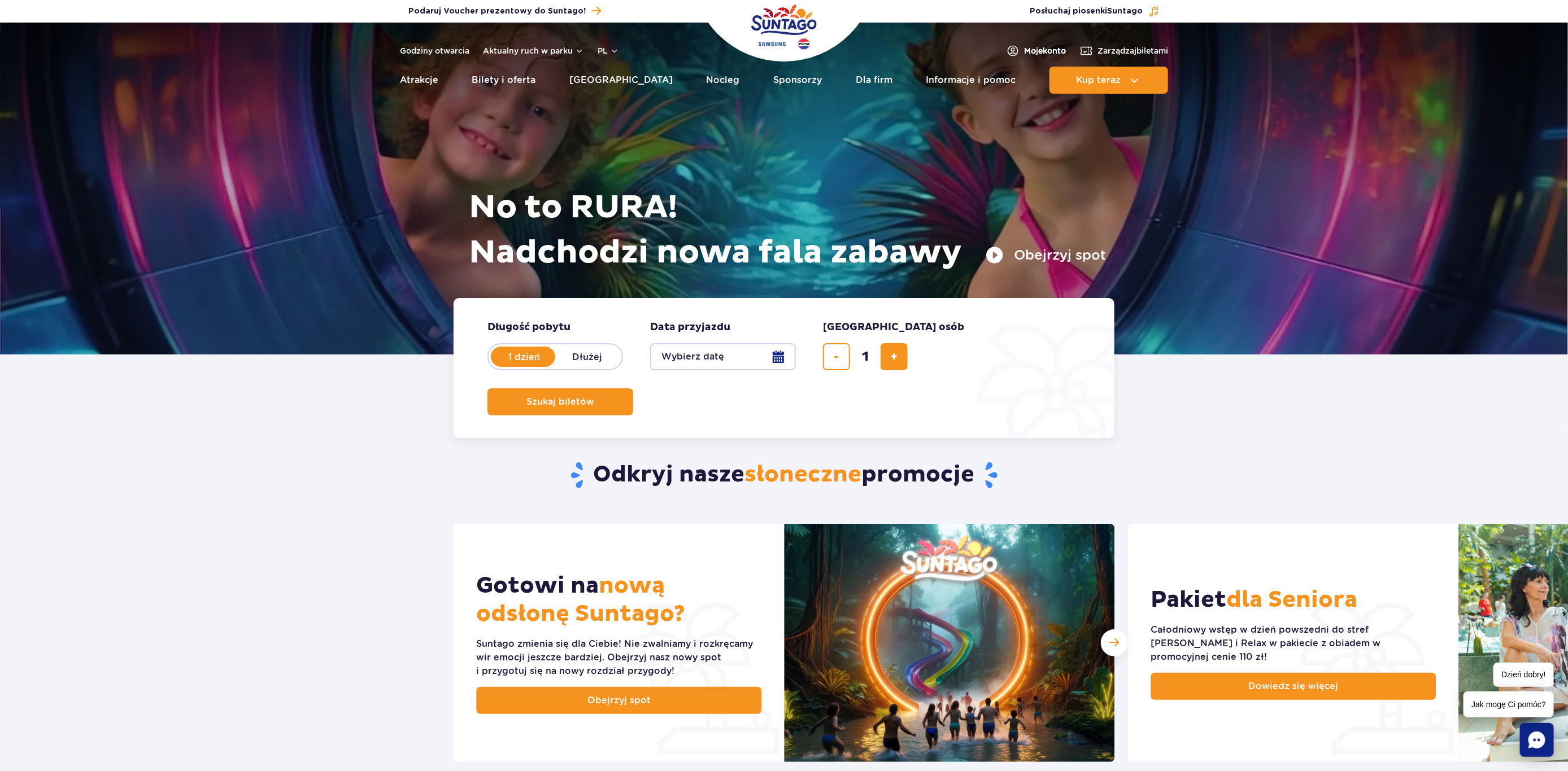
click at [1039, 51] on span "Moje konto" at bounding box center [1045, 51] width 42 height 11
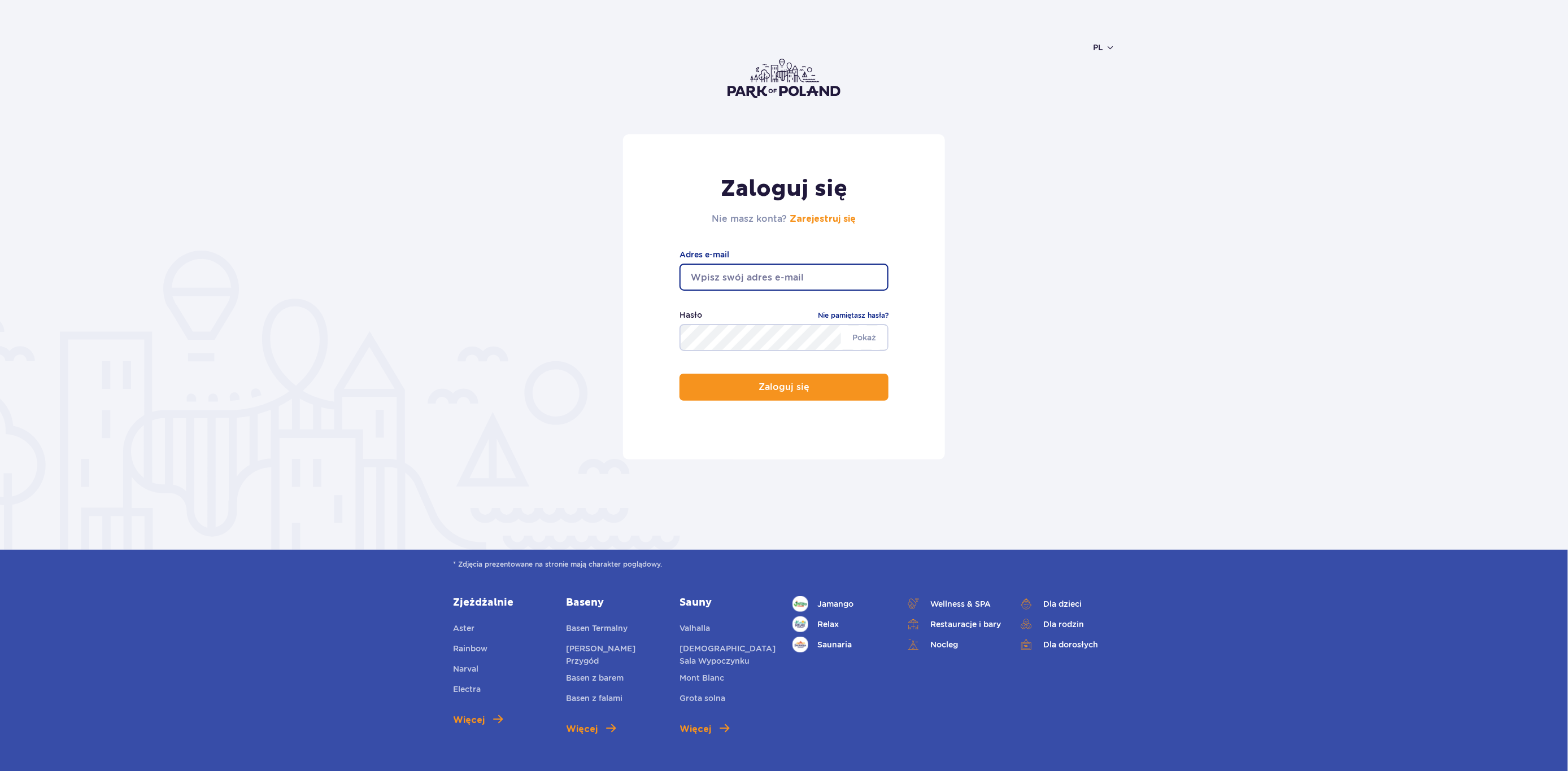
click at [768, 286] on input "email" at bounding box center [784, 277] width 209 height 27
type input "witkowskiadam@o2.pl"
click at [679, 374] on button "Zaloguj się" at bounding box center [784, 387] width 209 height 27
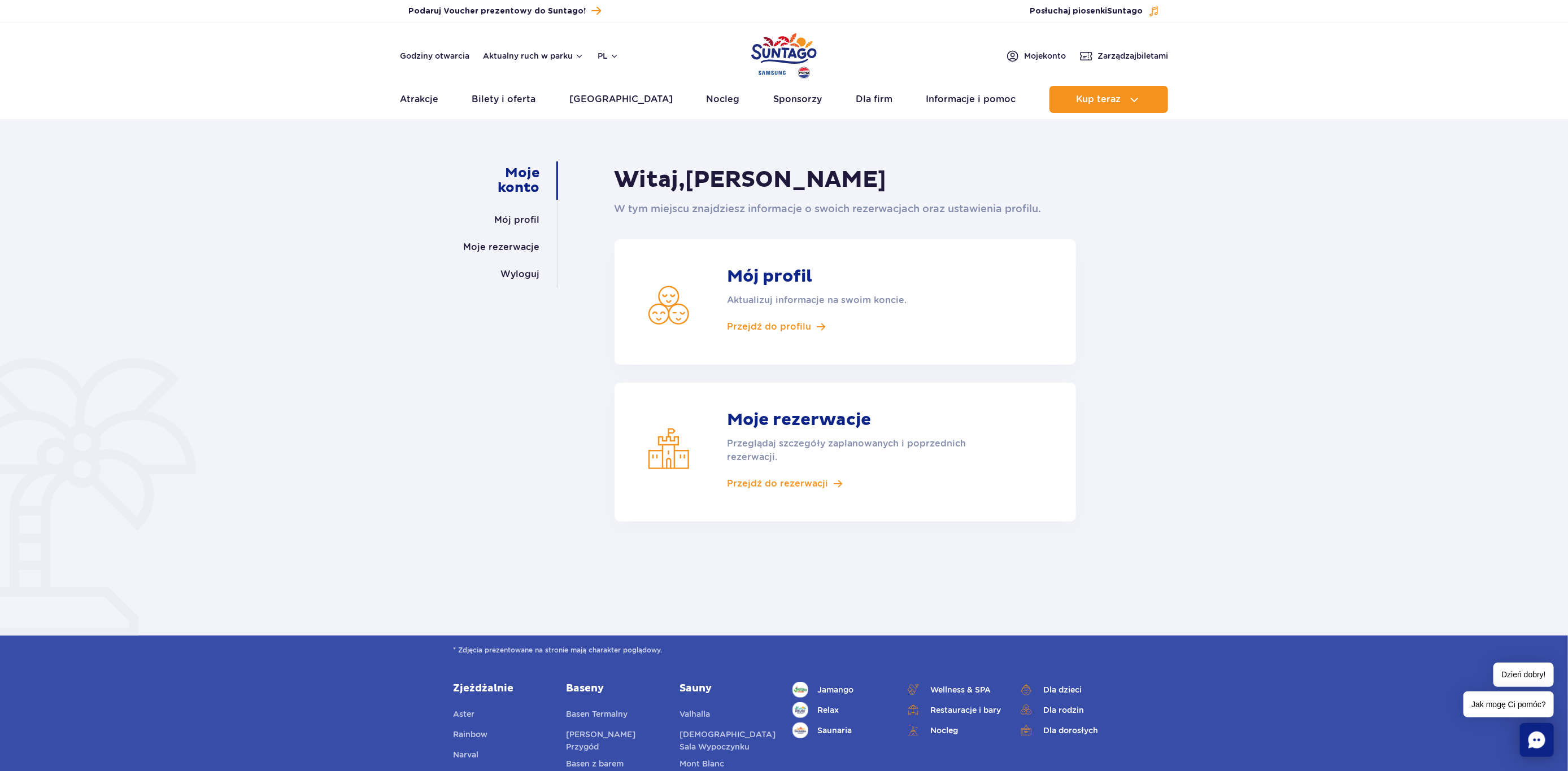
click at [1121, 268] on div "Moje konto Mój profil Moje rezerwacje Wyloguj Witaj, Adam Witkowski W tym miejs…" at bounding box center [784, 386] width 679 height 451
click at [1139, 58] on span "Zarządzaj biletami" at bounding box center [1133, 55] width 70 height 11
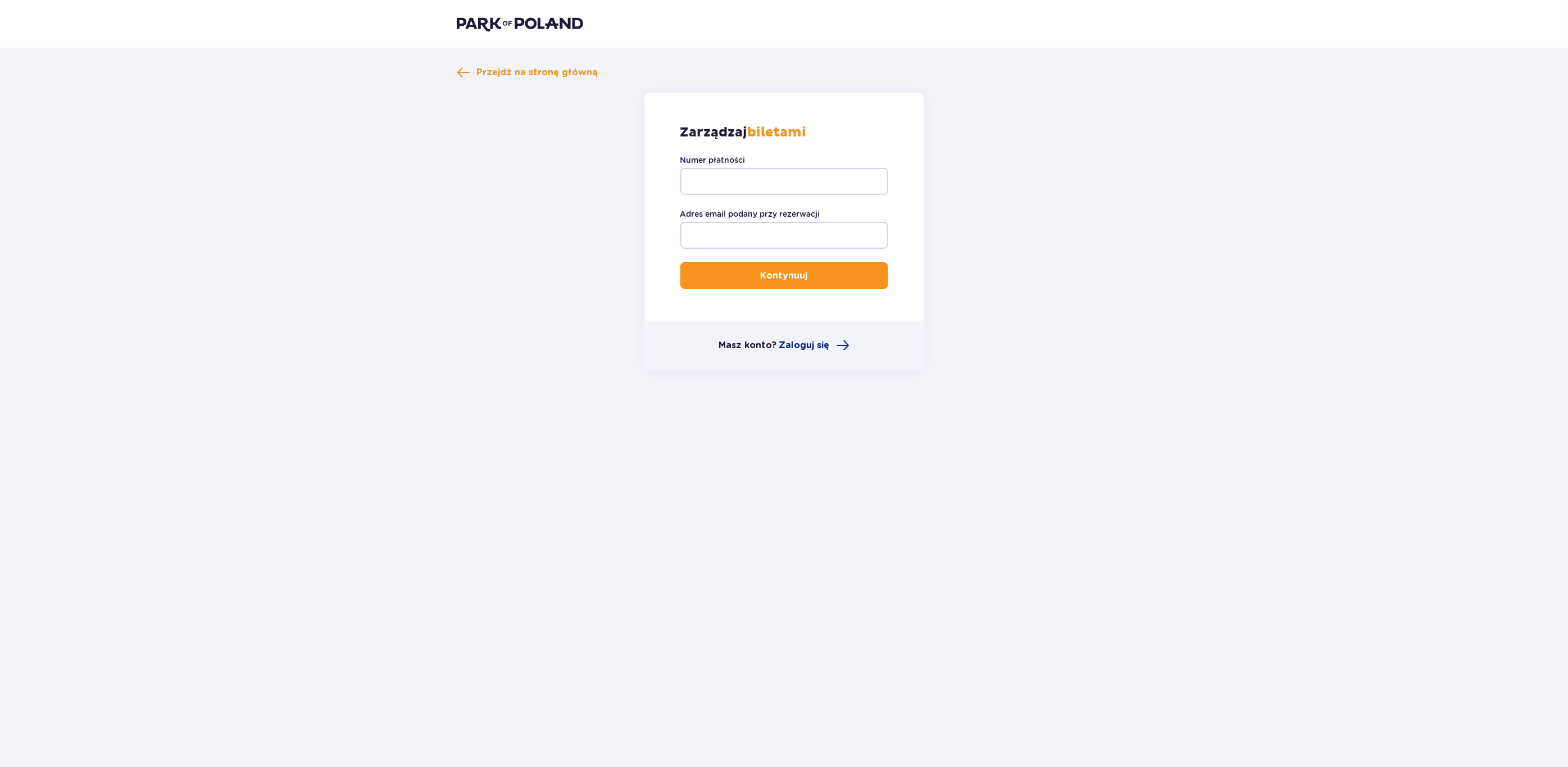
click at [534, 29] on img at bounding box center [520, 24] width 126 height 16
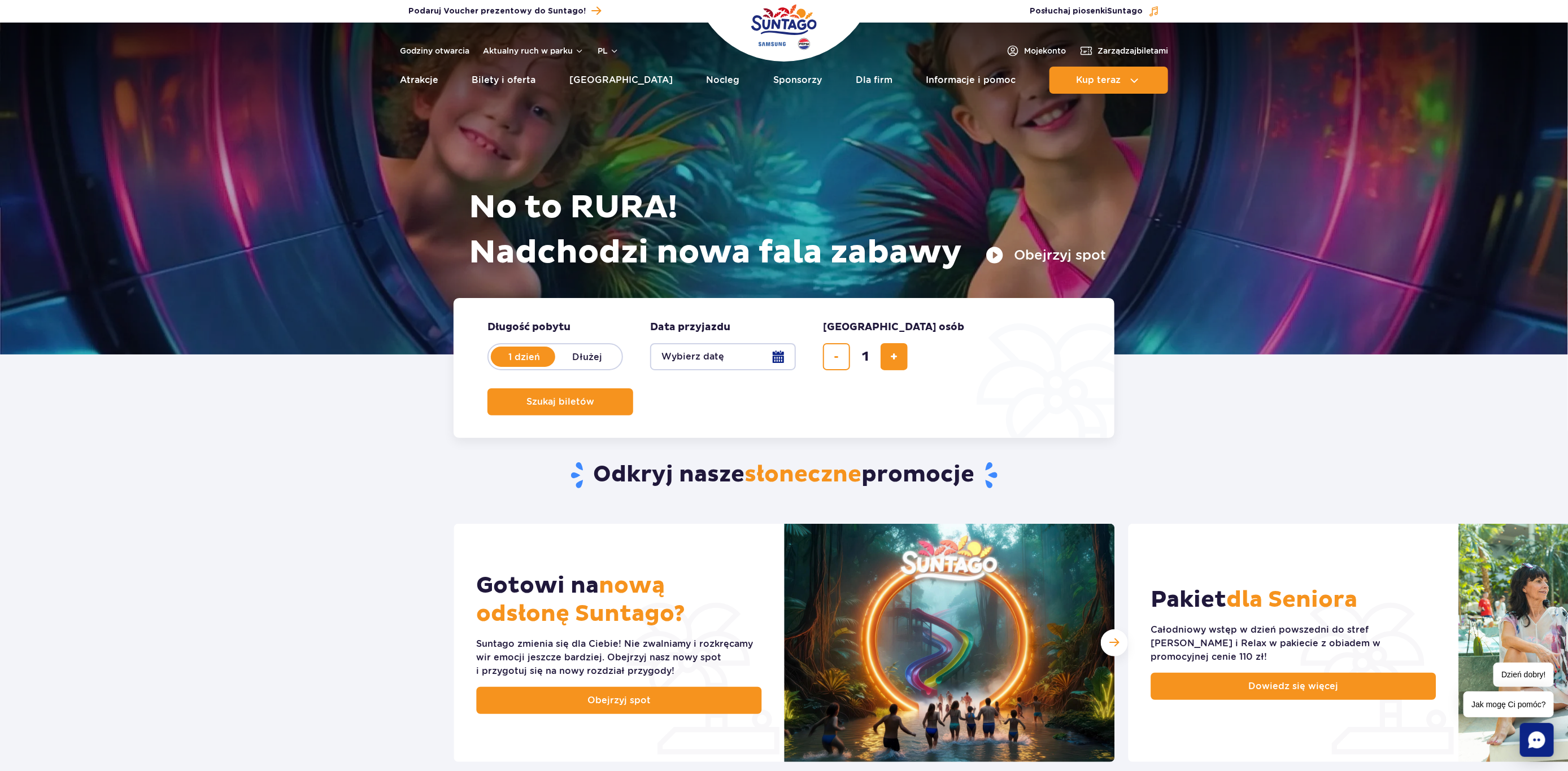
click at [780, 357] on button "Wybierz datę" at bounding box center [723, 357] width 145 height 27
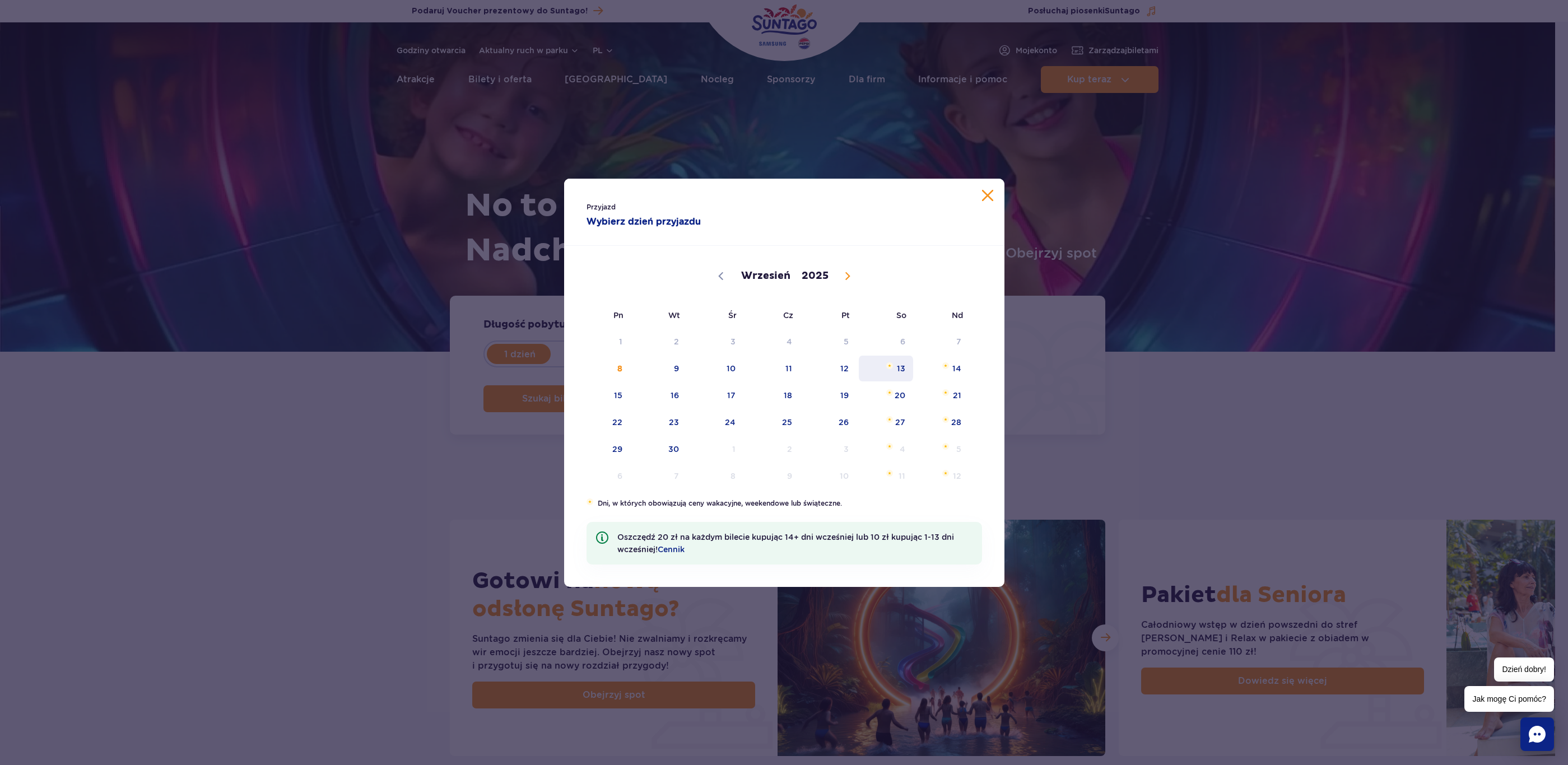
click at [884, 366] on span "13" at bounding box center [886, 368] width 57 height 25
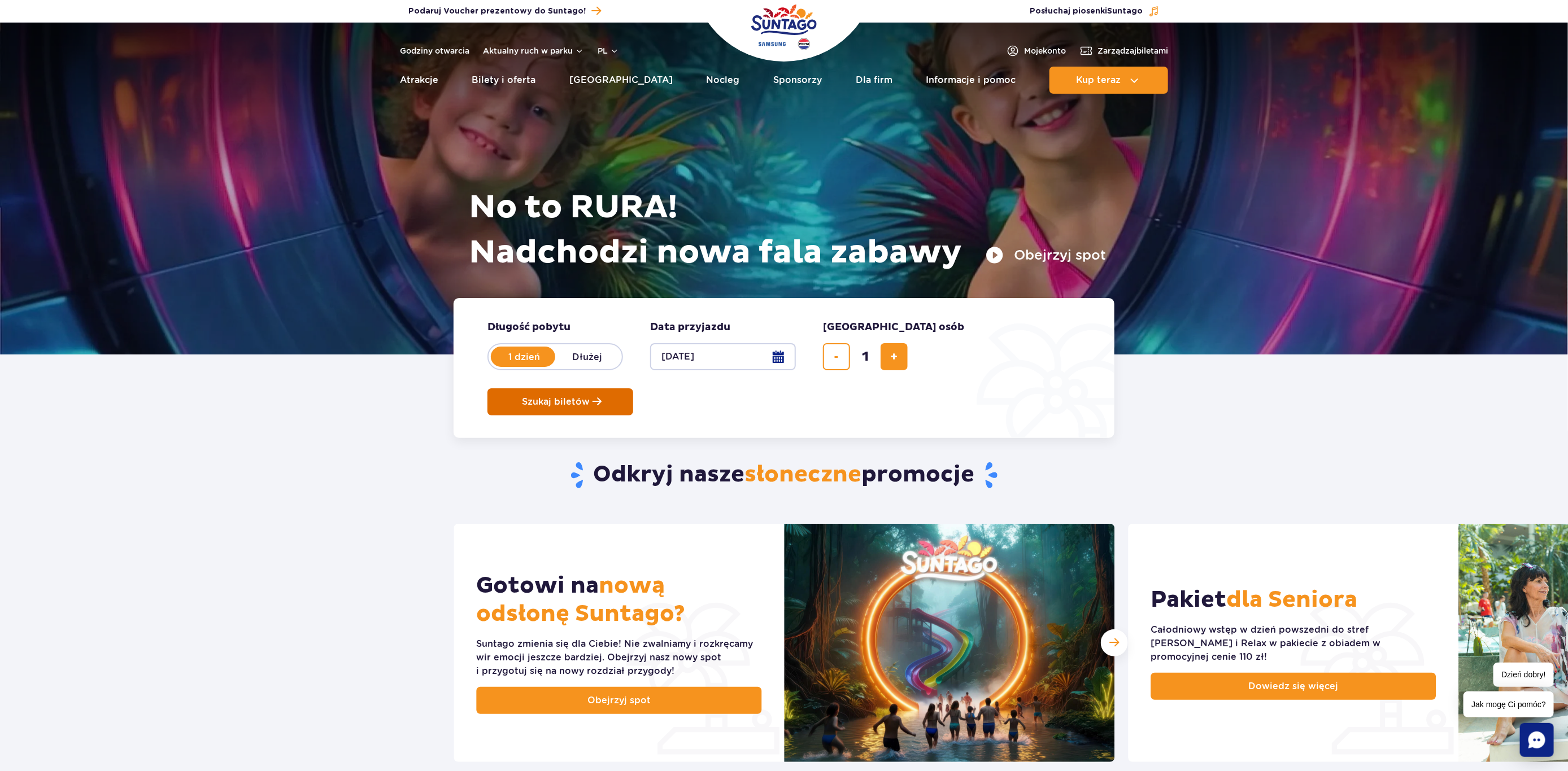
click at [633, 388] on button "Szukaj biletów" at bounding box center [560, 401] width 145 height 27
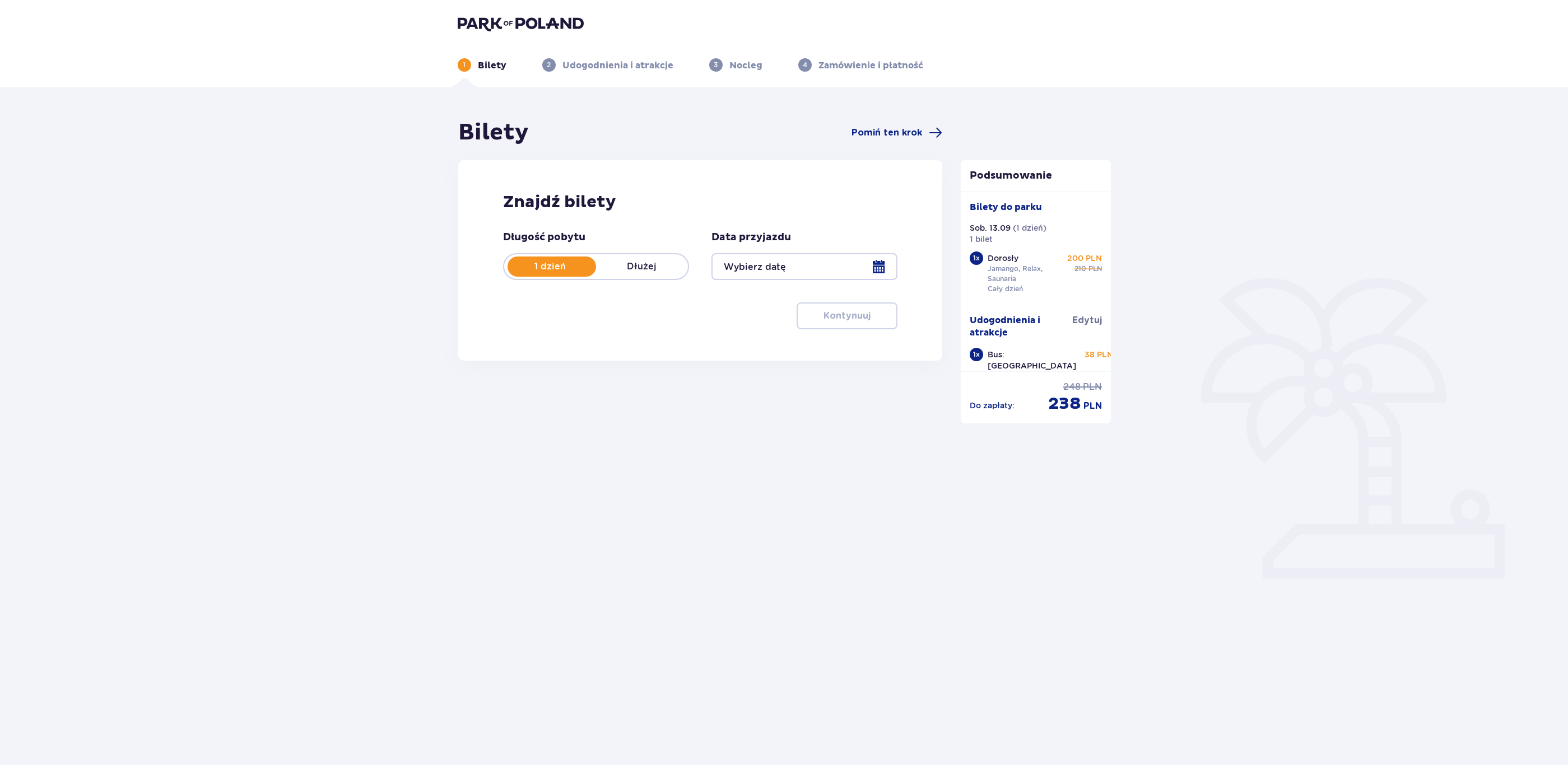
type input "[DATE]"
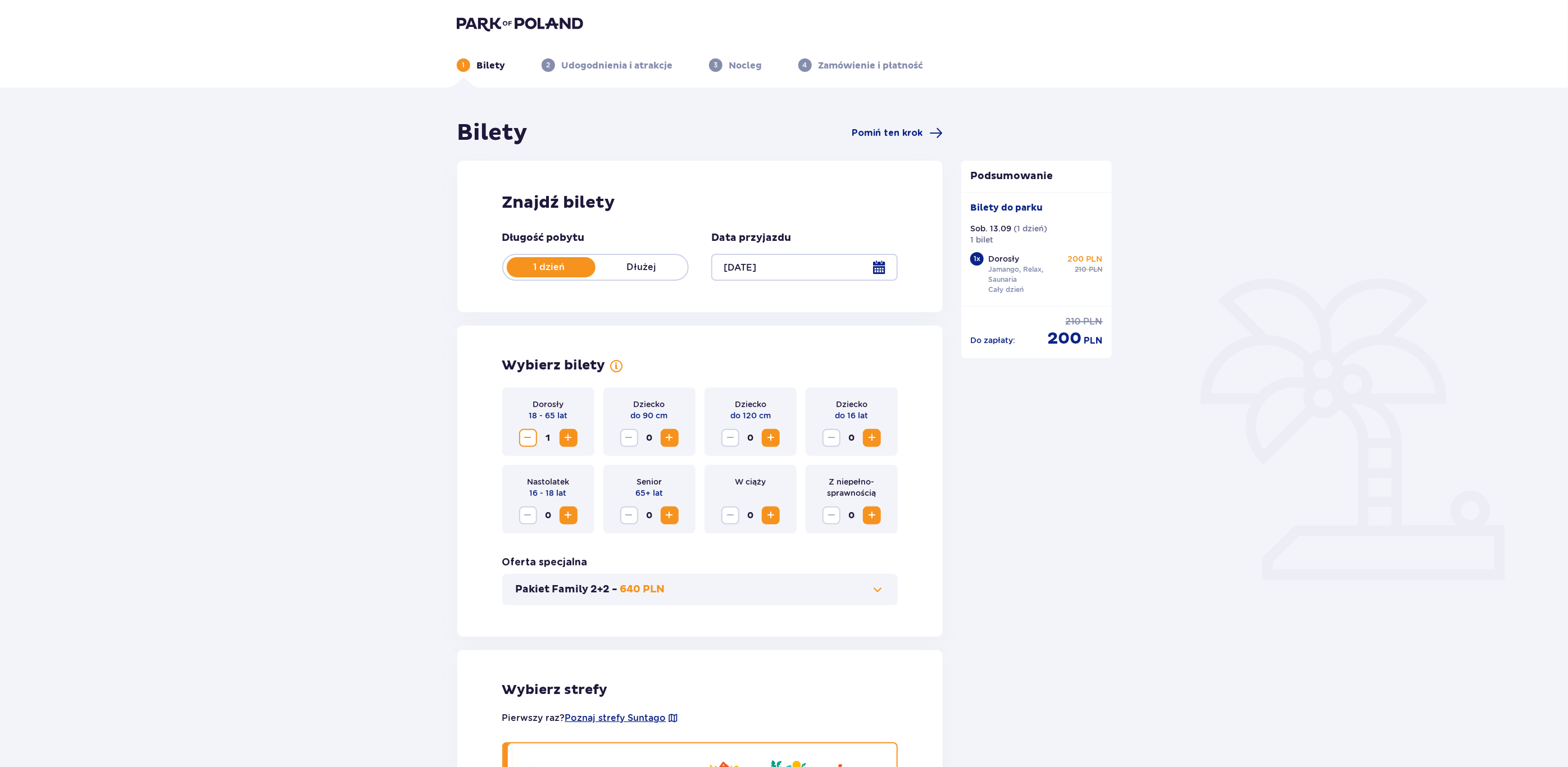
click at [1006, 206] on p "Bilety do parku" at bounding box center [1006, 207] width 73 height 12
click at [1032, 287] on div "Dorosły Jamango, Relax, Saunaria Cały dzień" at bounding box center [1027, 274] width 77 height 42
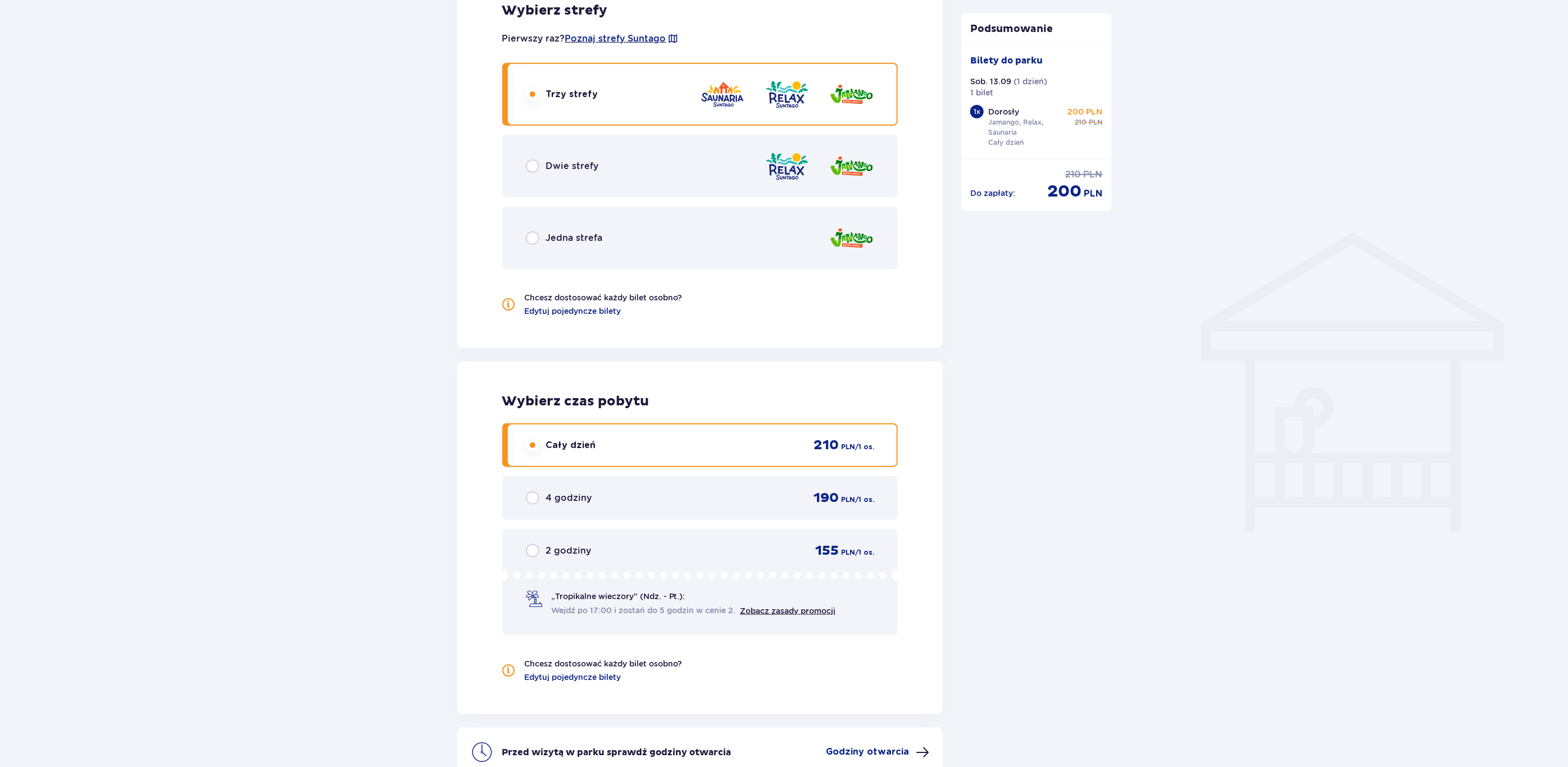
scroll to position [795, 0]
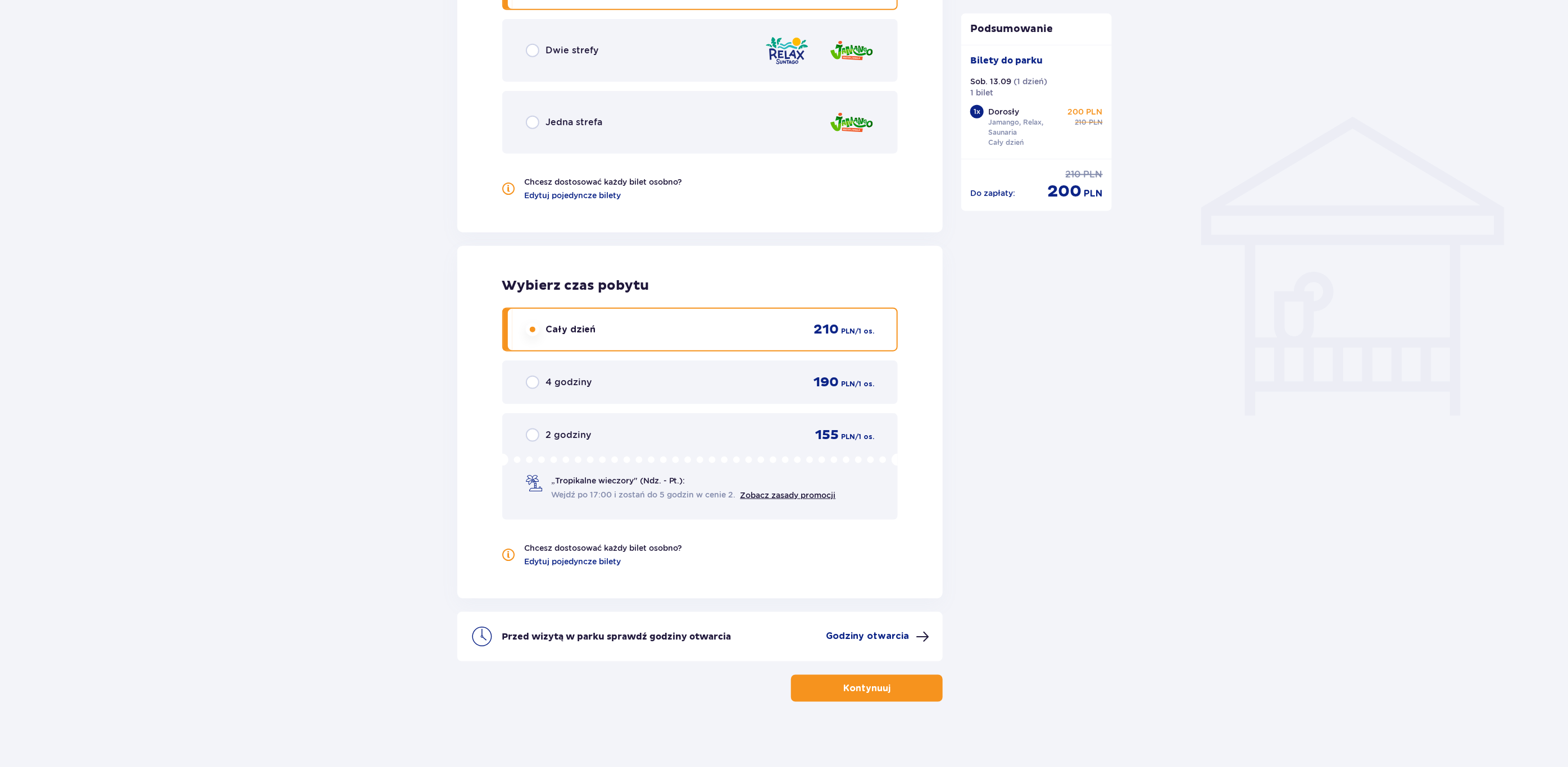
click at [869, 683] on p "Kontynuuj" at bounding box center [867, 688] width 47 height 12
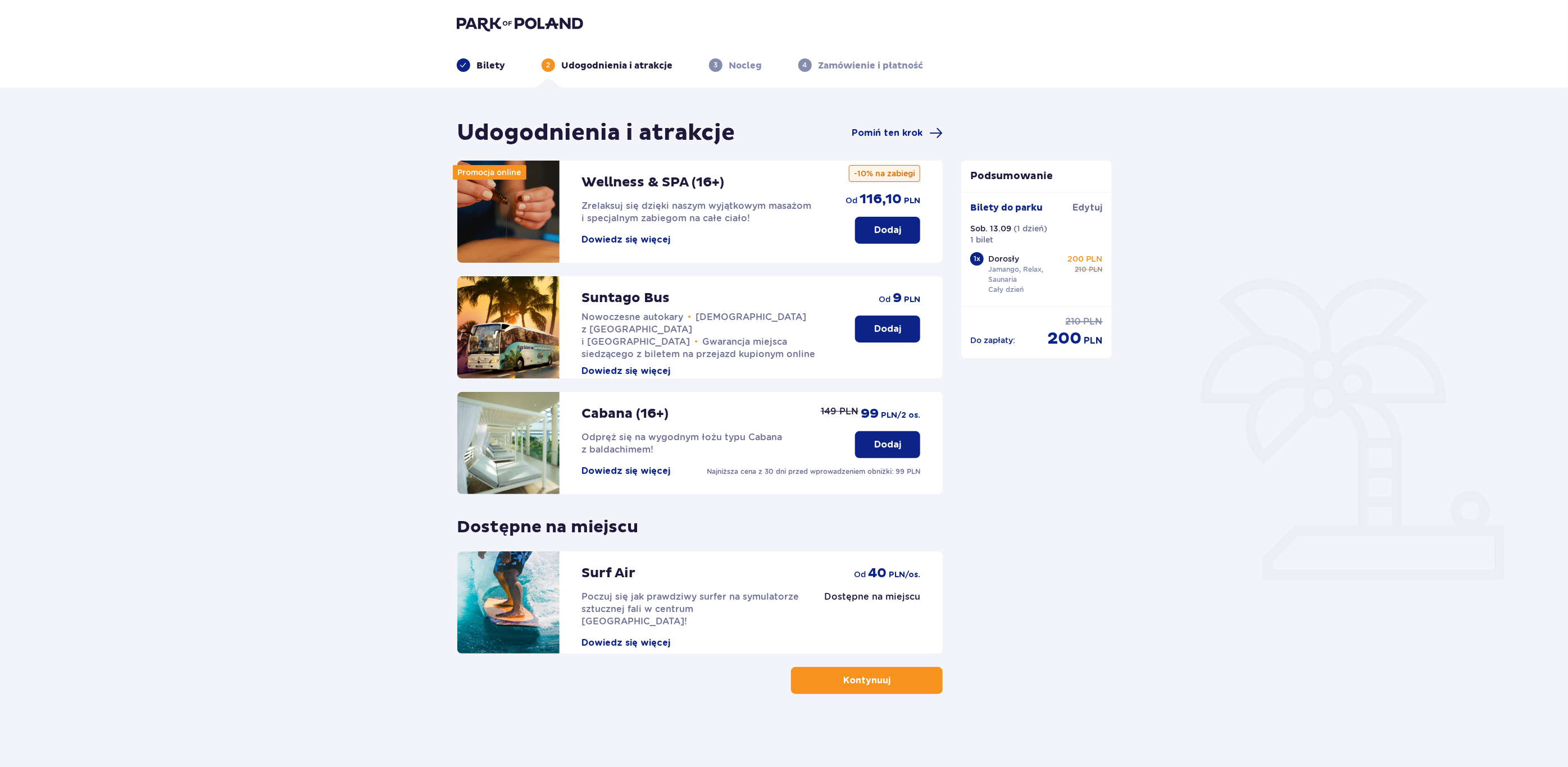
click at [882, 321] on button "Dodaj" at bounding box center [888, 329] width 65 height 27
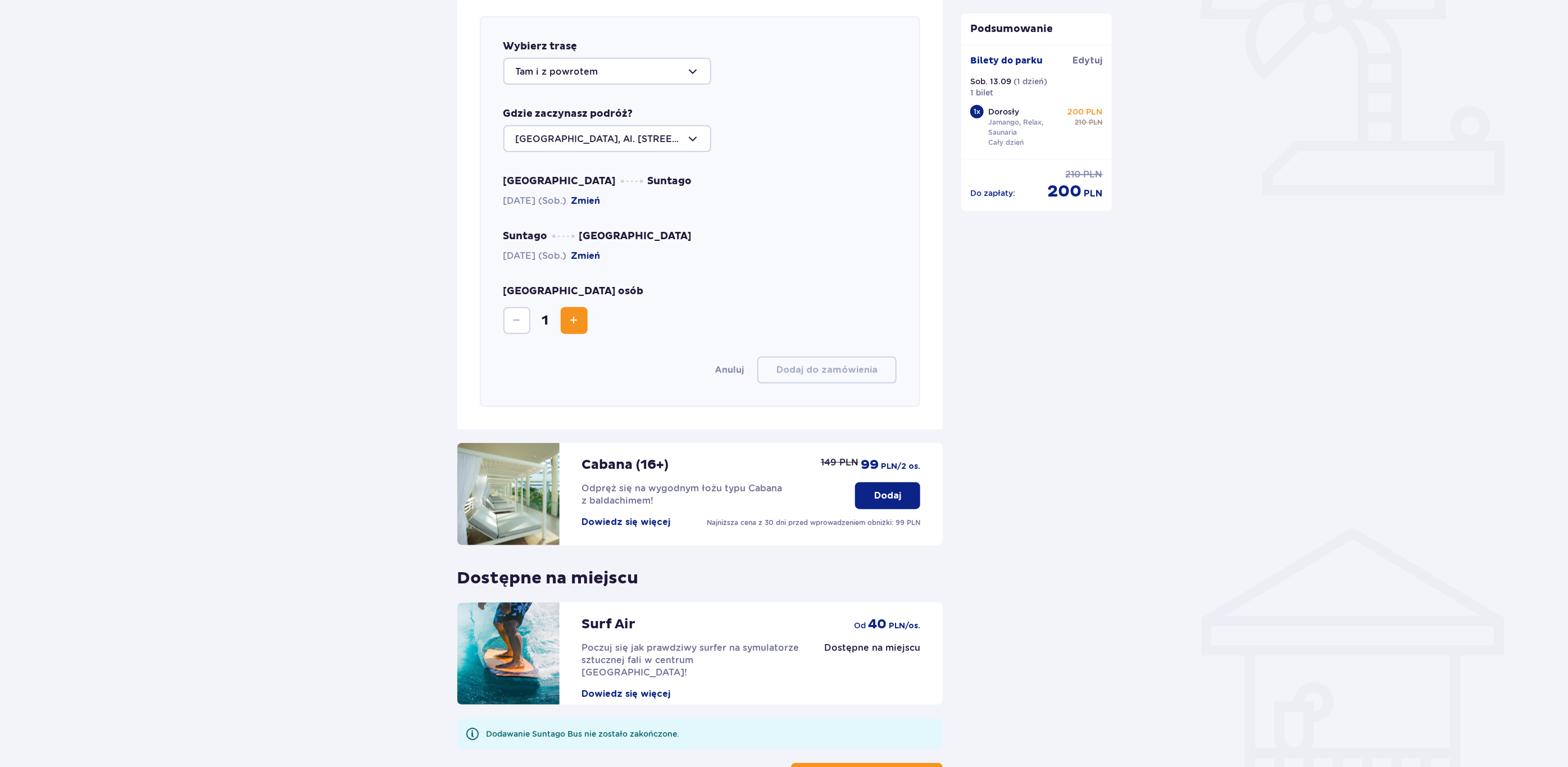
scroll to position [387, 0]
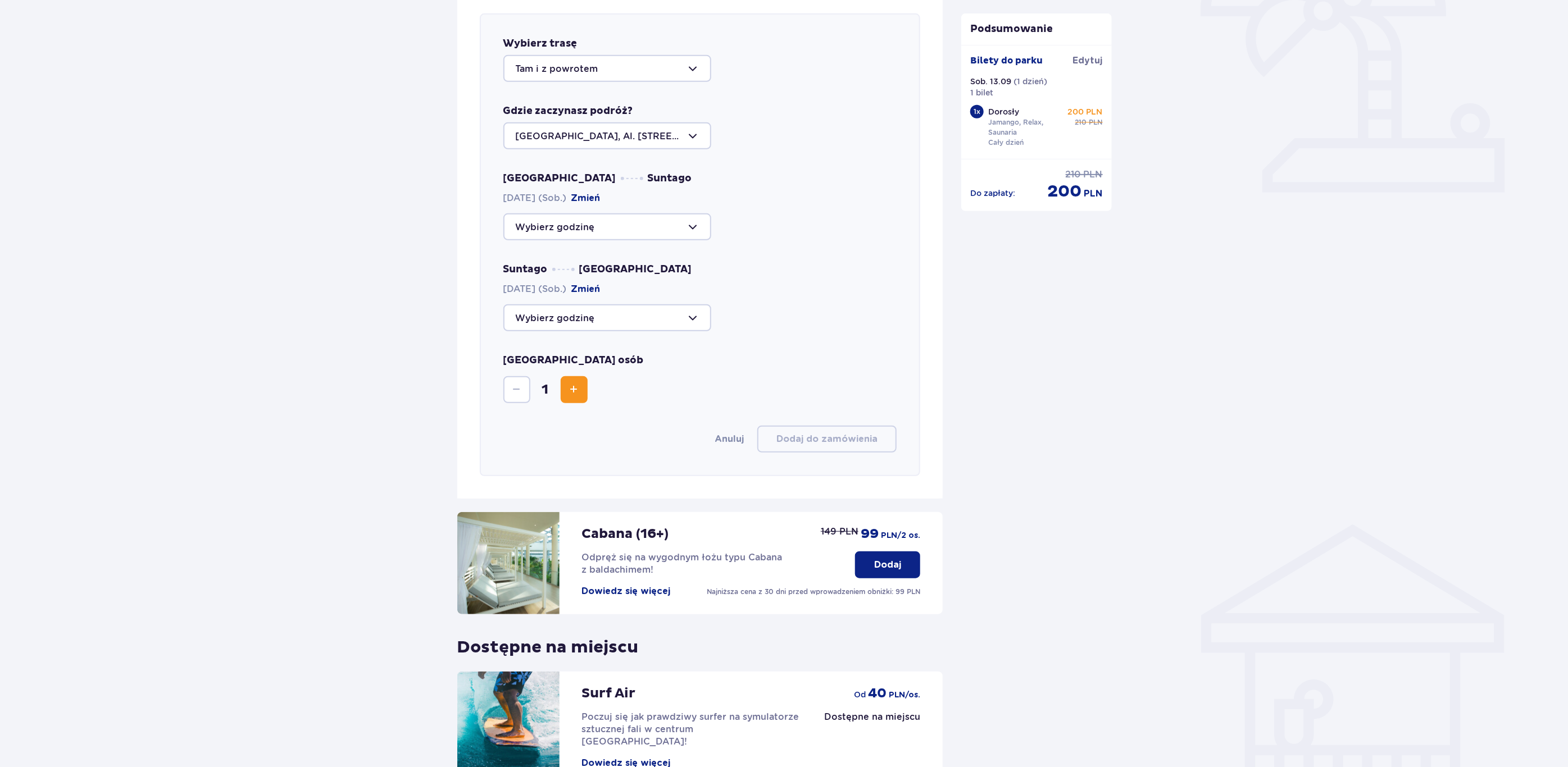
click at [616, 224] on div at bounding box center [608, 226] width 208 height 27
click at [558, 304] on p "Zostało 6 miejsc" at bounding box center [587, 309] width 77 height 12
type input "10:00"
click at [614, 323] on div at bounding box center [608, 317] width 208 height 27
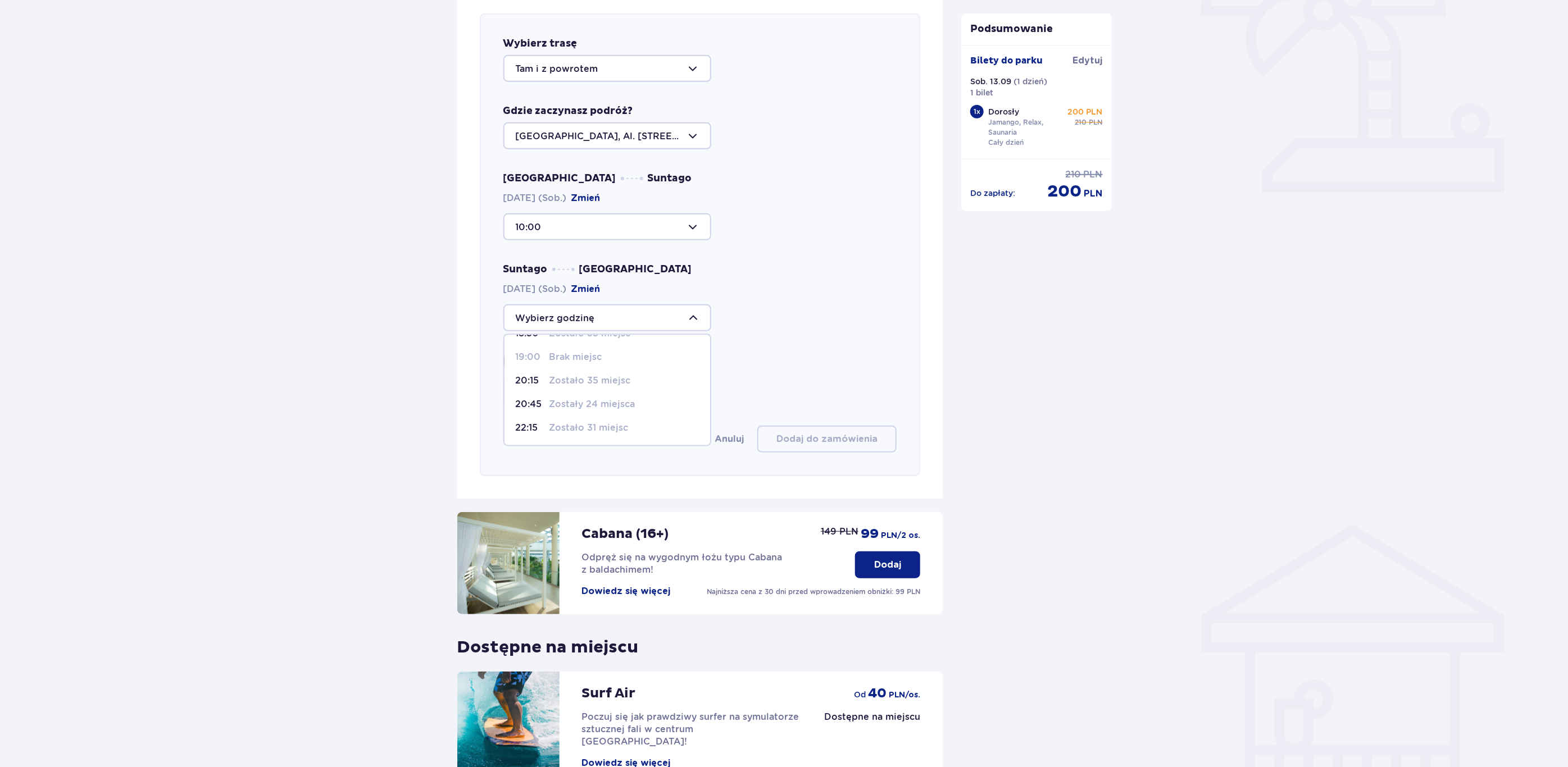
click at [600, 400] on p "Zostały 24 miejsca" at bounding box center [592, 404] width 86 height 12
type input "20:45"
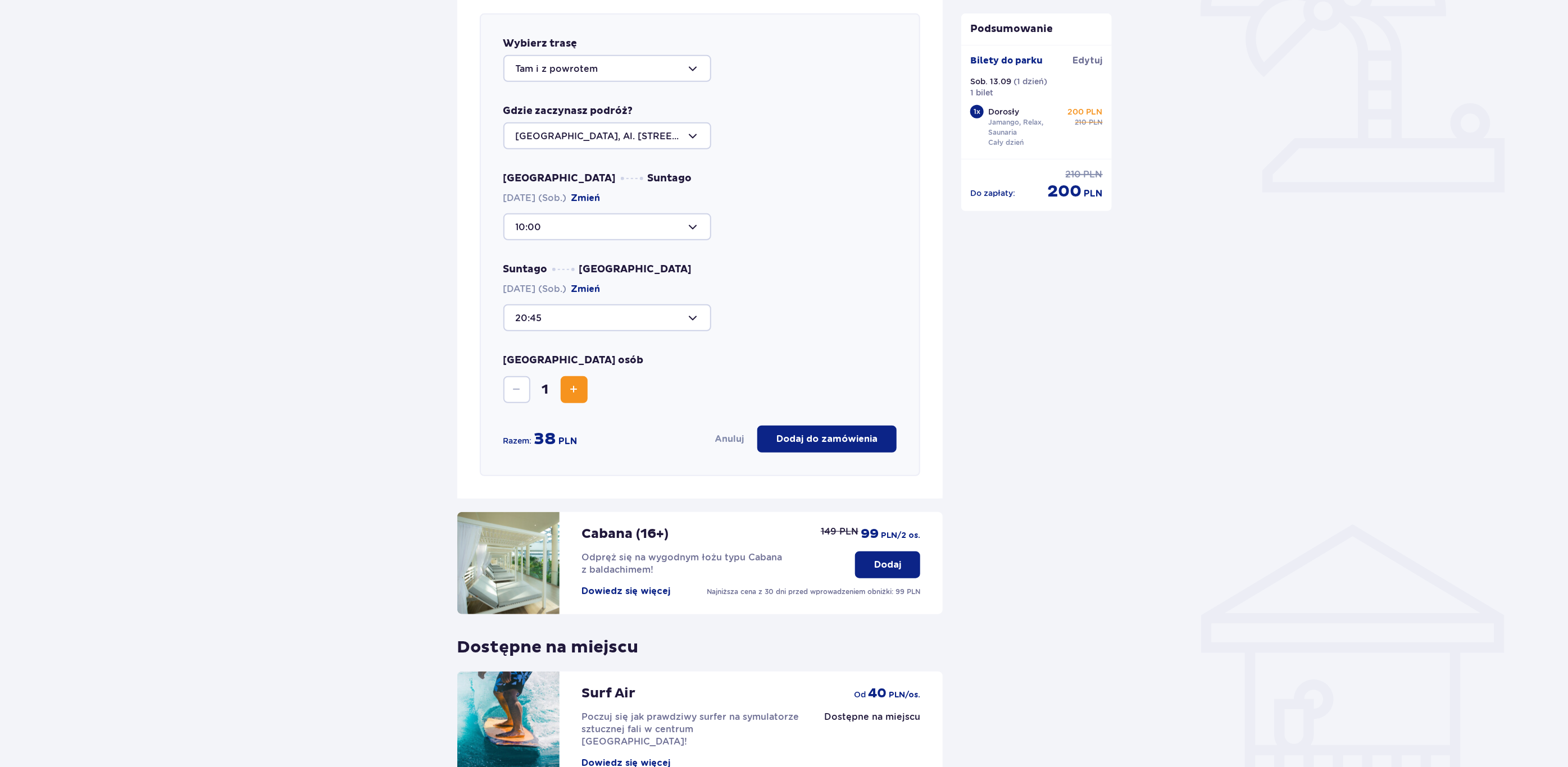
click at [822, 440] on p "Dodaj do zamówienia" at bounding box center [827, 439] width 101 height 12
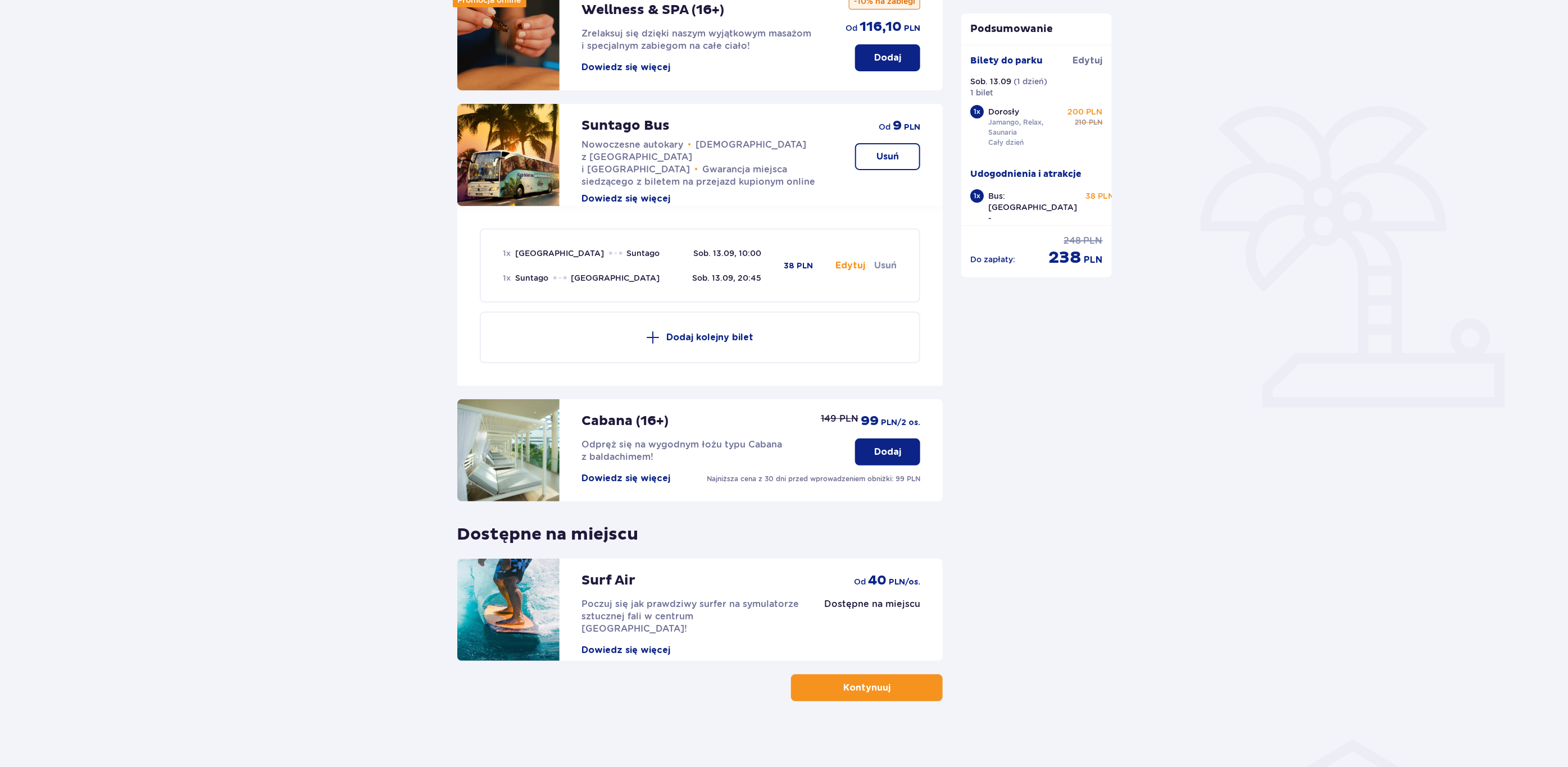
click at [850, 698] on button "Kontynuuj" at bounding box center [867, 688] width 152 height 27
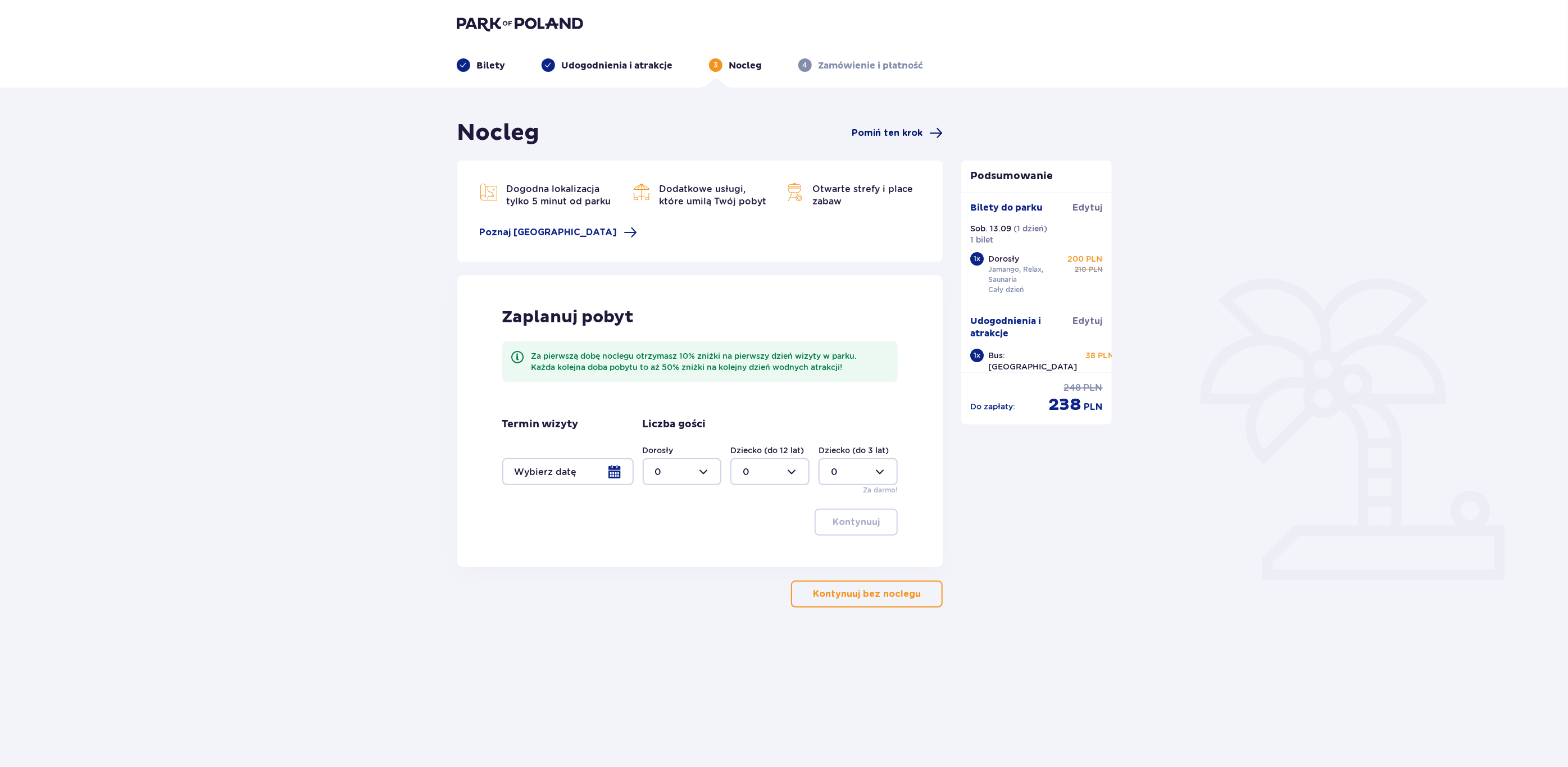
click at [903, 130] on span "Pomiń ten krok" at bounding box center [887, 133] width 71 height 12
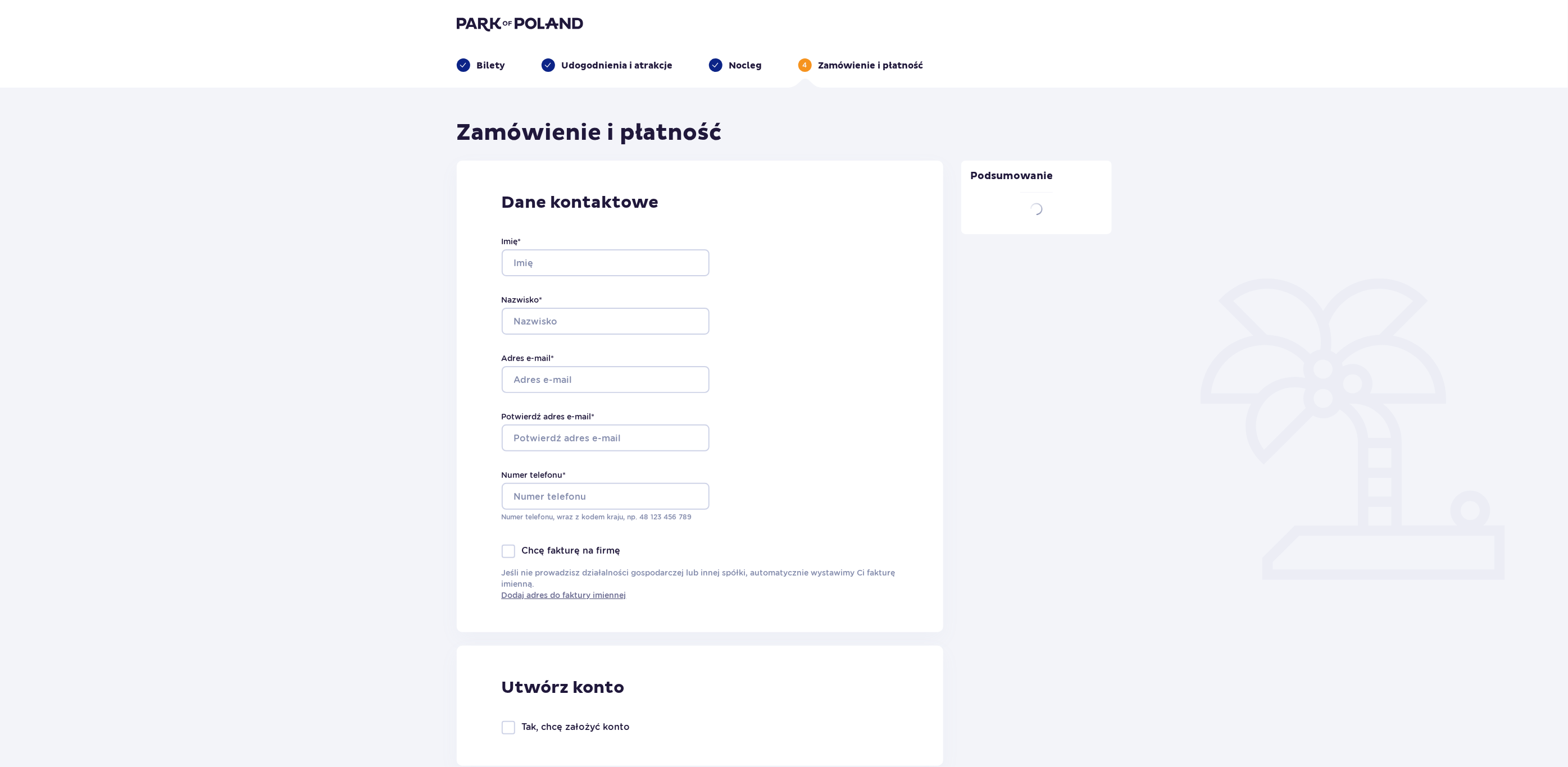
type input "Adam"
type input "Witkowski"
type input "[EMAIL_ADDRESS][DOMAIN_NAME]"
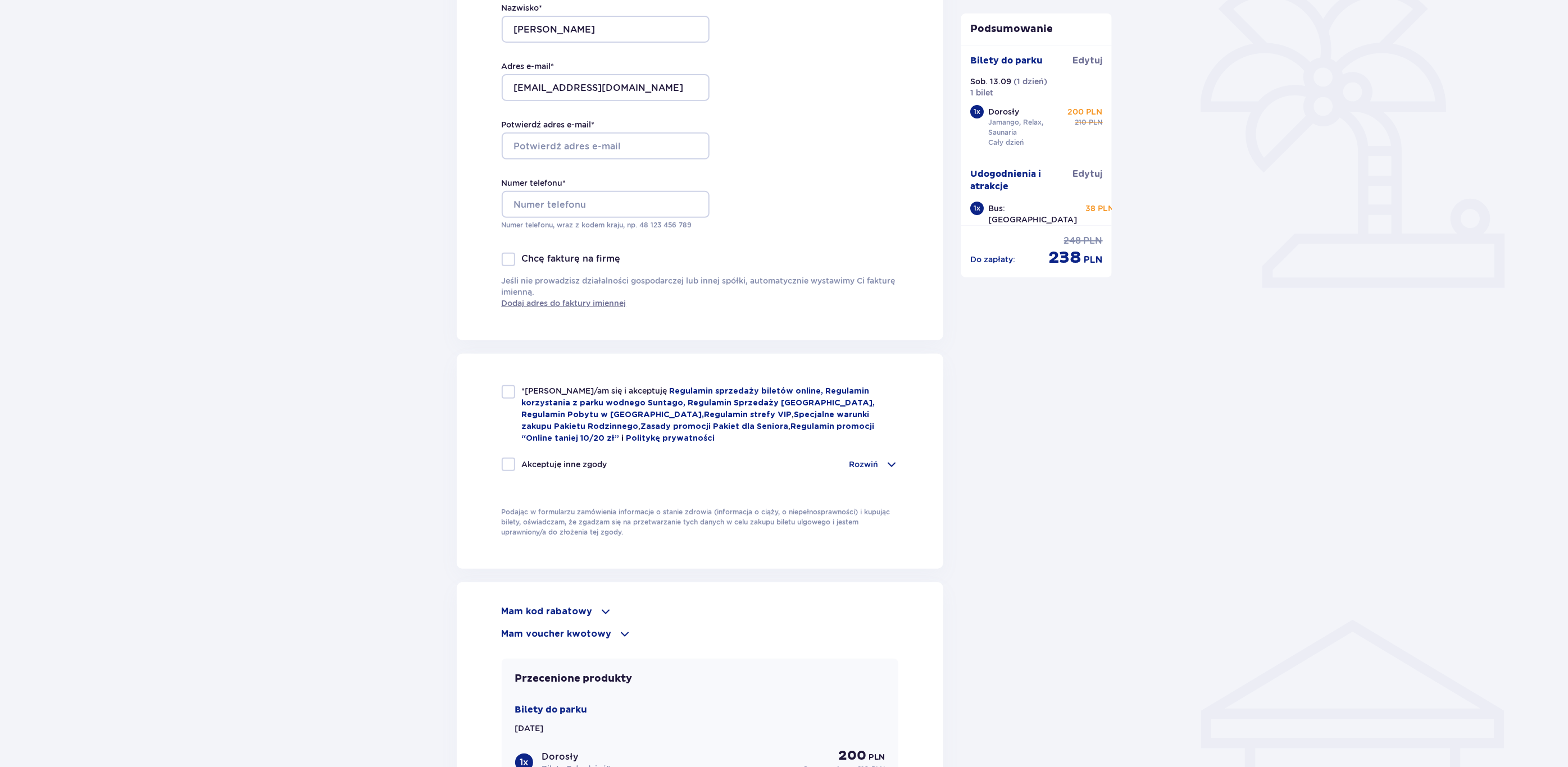
scroll to position [337, 0]
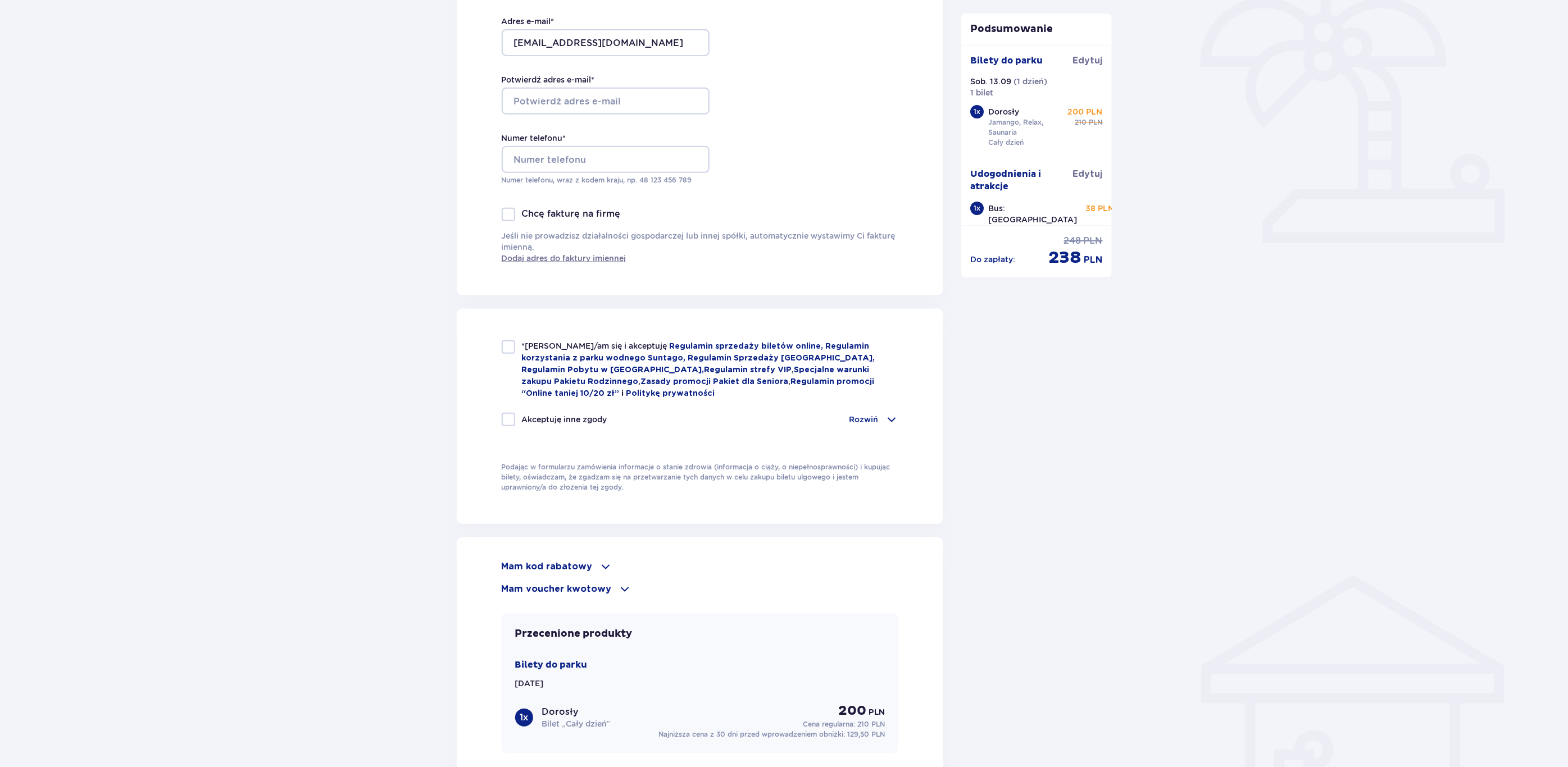
click at [501, 344] on div at bounding box center [508, 347] width 14 height 14
checkbox input "true"
click at [605, 98] on input "Potwierdź adres e-mail *" at bounding box center [606, 101] width 208 height 27
type input "[EMAIL_ADDRESS][DOMAIN_NAME]"
type input "1"
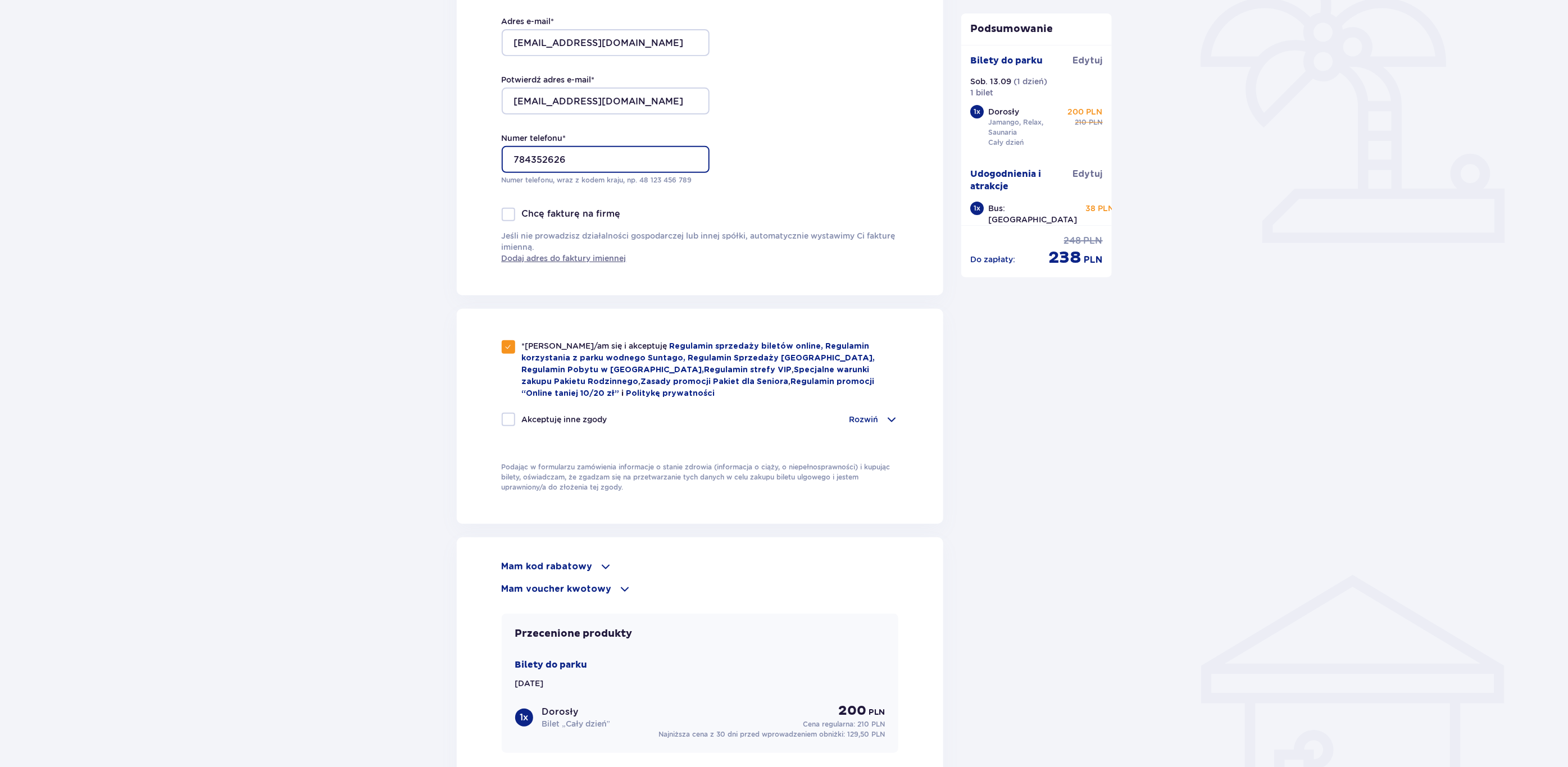
type input "784352626"
click at [278, 279] on div "Zamówienie i płatność Dane kontaktowe Imię * Adam Nazwisko * Witkowski Adres e-…" at bounding box center [784, 385] width 1568 height 1269
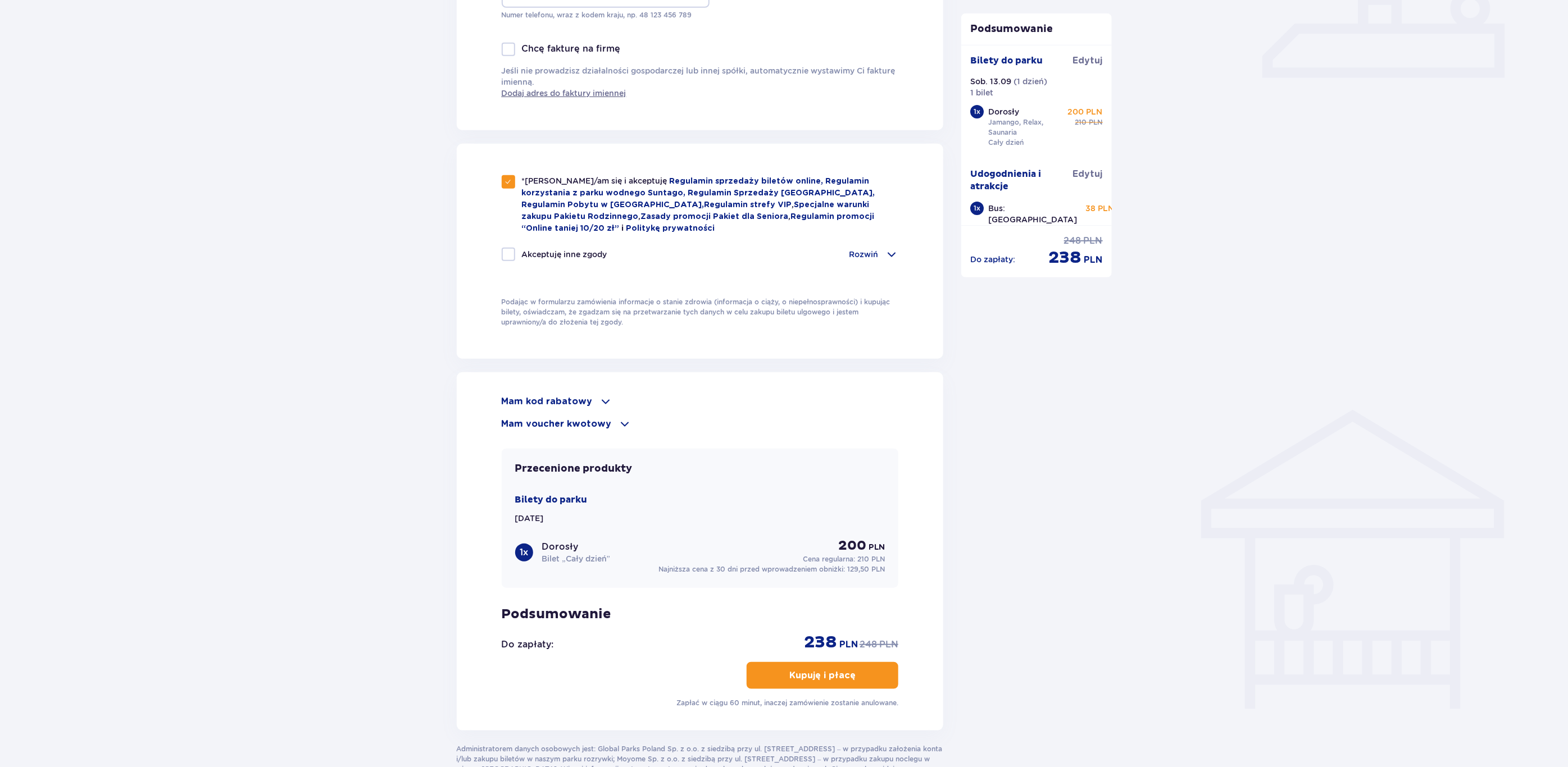
scroll to position [505, 0]
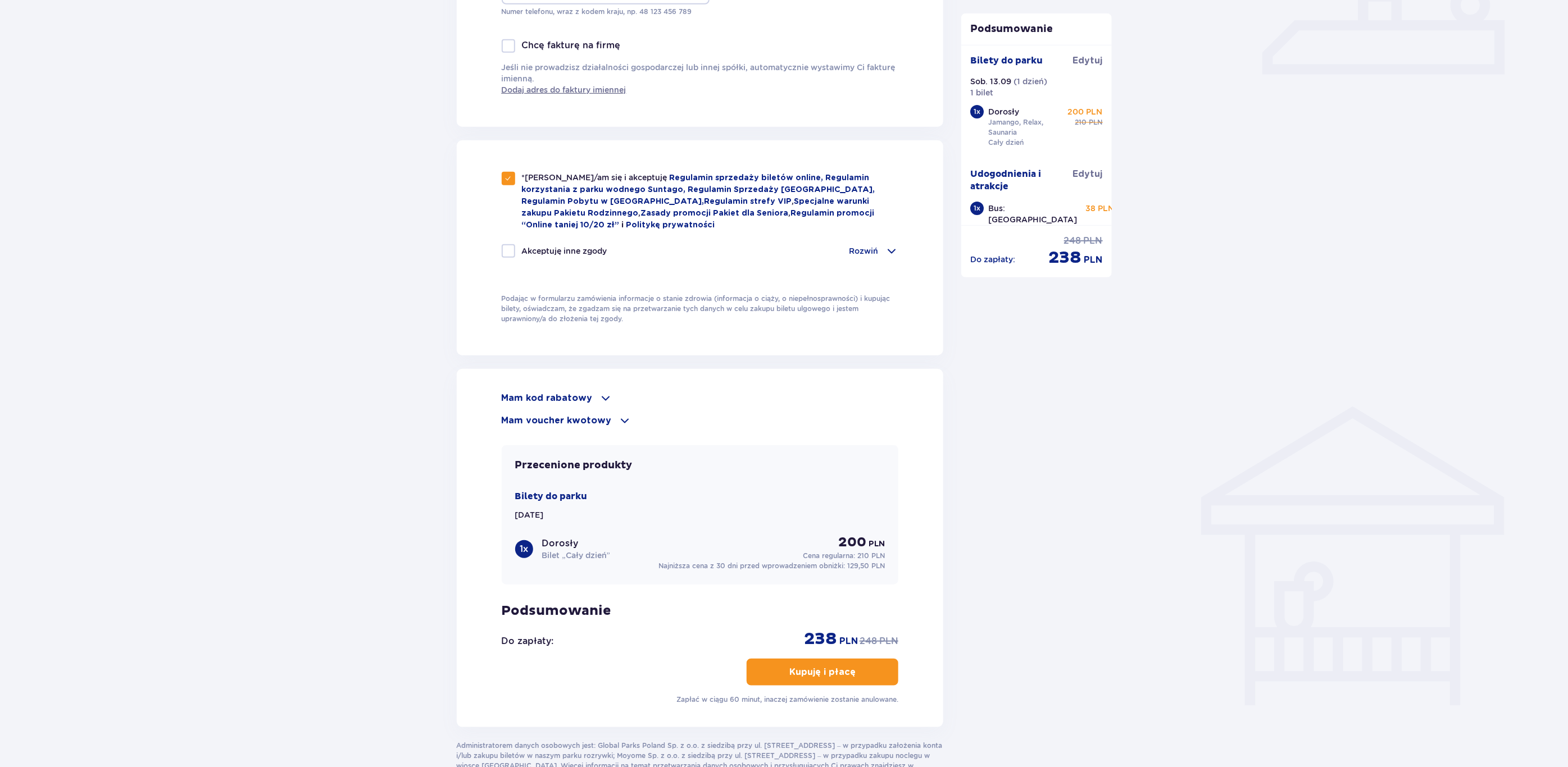
click at [577, 397] on p "Mam kod rabatowy" at bounding box center [547, 398] width 91 height 12
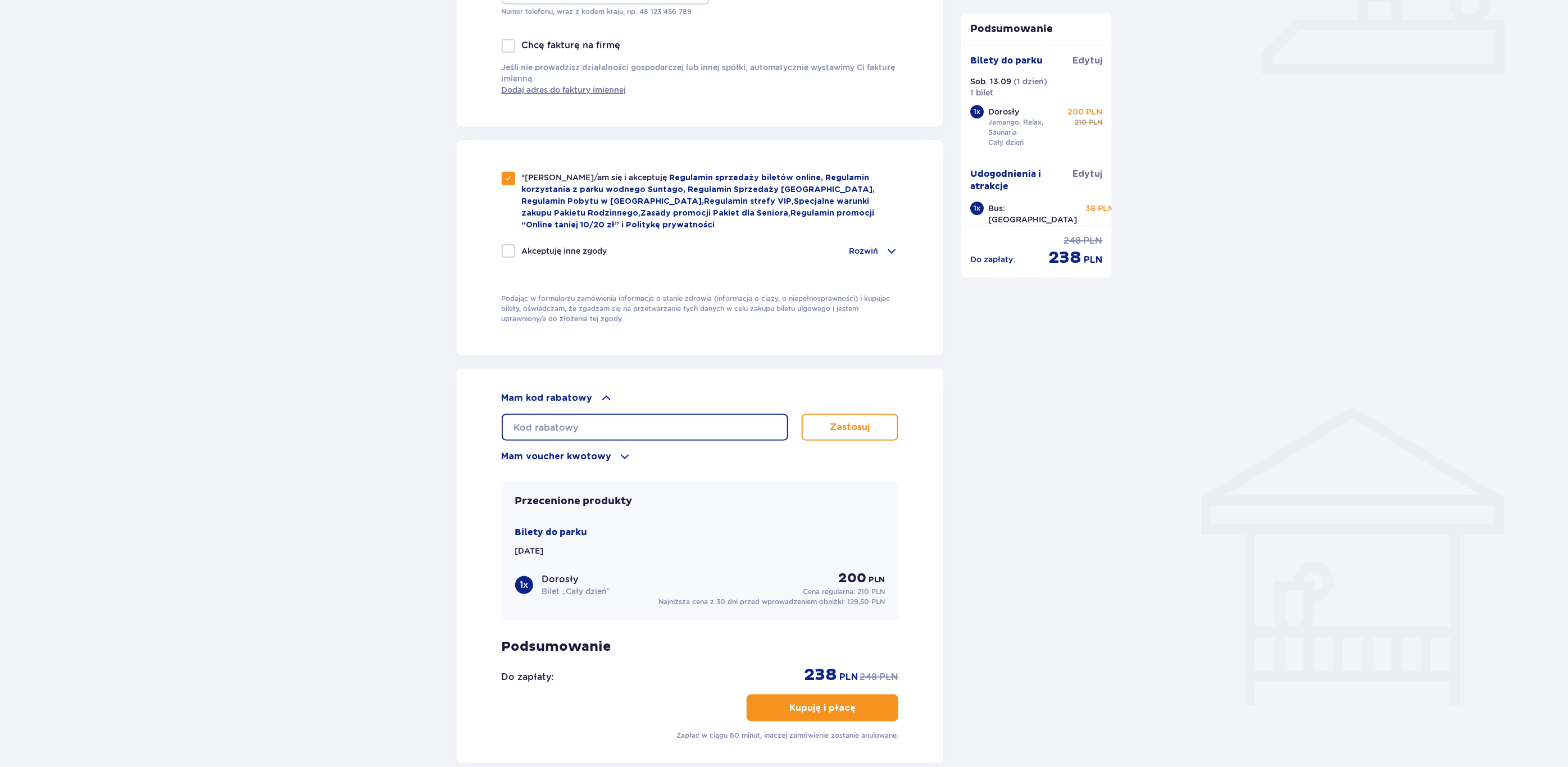
click at [575, 414] on input "text" at bounding box center [645, 427] width 287 height 27
type input "ZN5ZPLEJ98O"
click at [864, 426] on p "Zastosuj" at bounding box center [850, 427] width 40 height 12
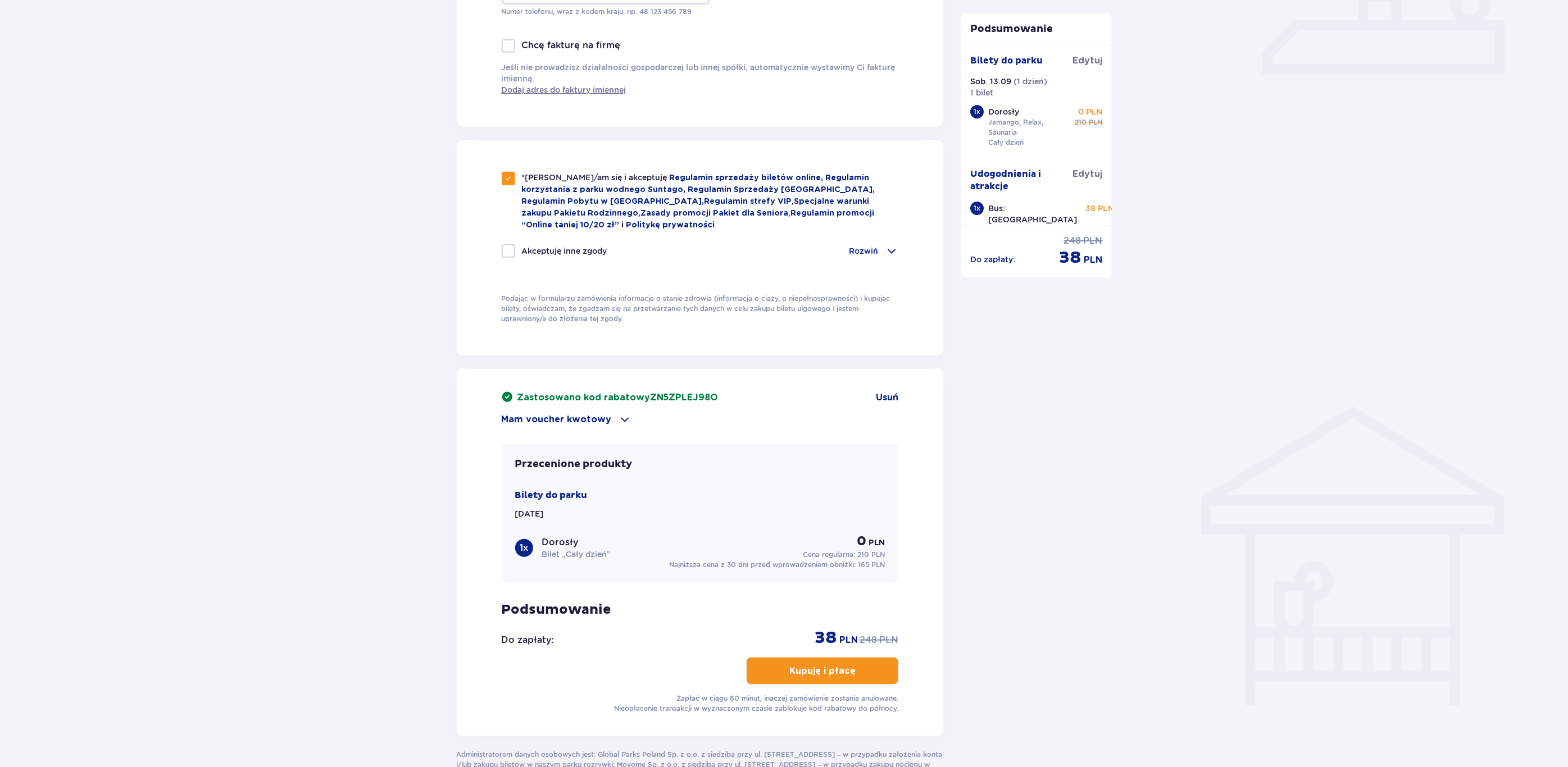
click at [851, 669] on span "button" at bounding box center [858, 671] width 14 height 14
